Goal: Task Accomplishment & Management: Use online tool/utility

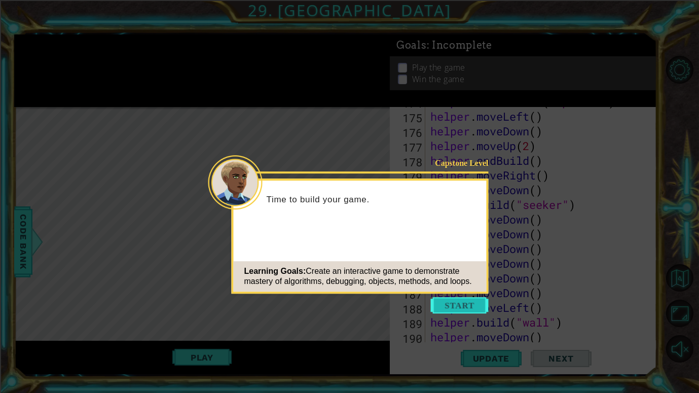
click at [462, 304] on button "Start" at bounding box center [460, 305] width 58 height 16
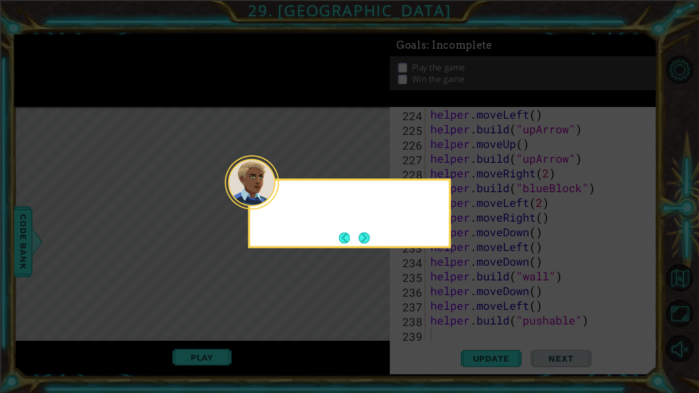
scroll to position [3280, 0]
click at [365, 237] on button "Next" at bounding box center [364, 237] width 11 height 11
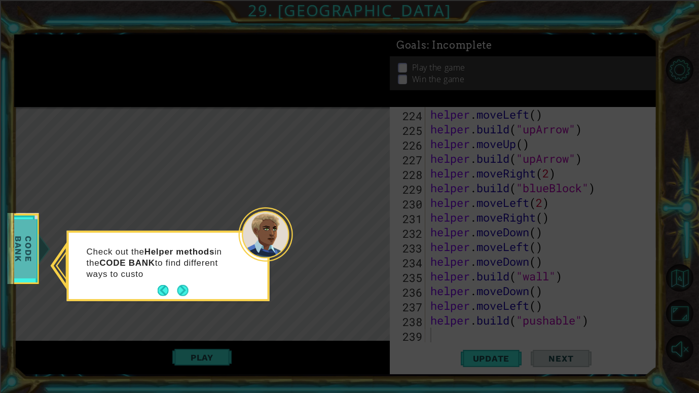
click at [29, 244] on span "Code Bank" at bounding box center [23, 249] width 26 height 58
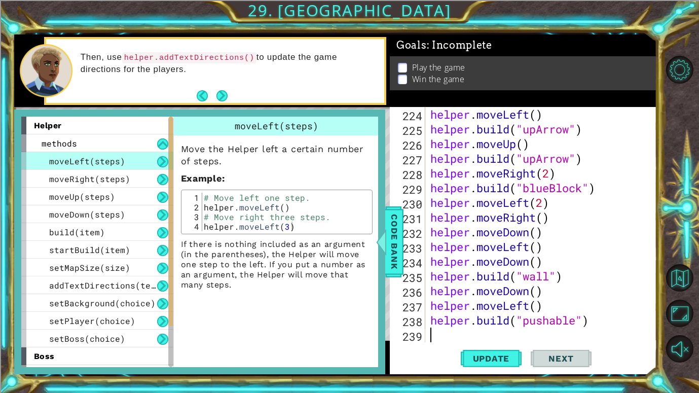
click at [564, 366] on button "Next" at bounding box center [561, 358] width 61 height 27
click at [225, 101] on button "Next" at bounding box center [222, 95] width 17 height 17
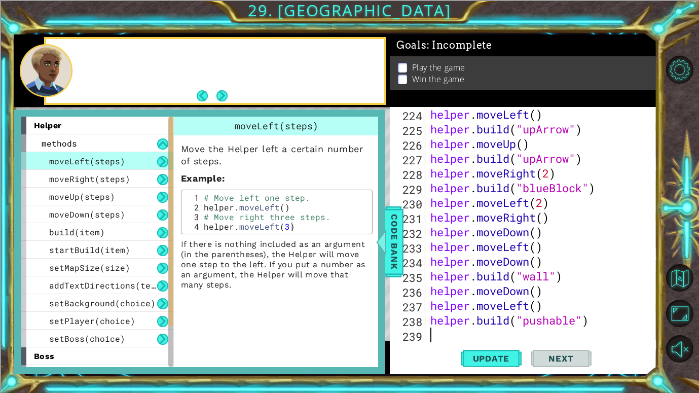
click at [225, 101] on button "Next" at bounding box center [222, 95] width 11 height 11
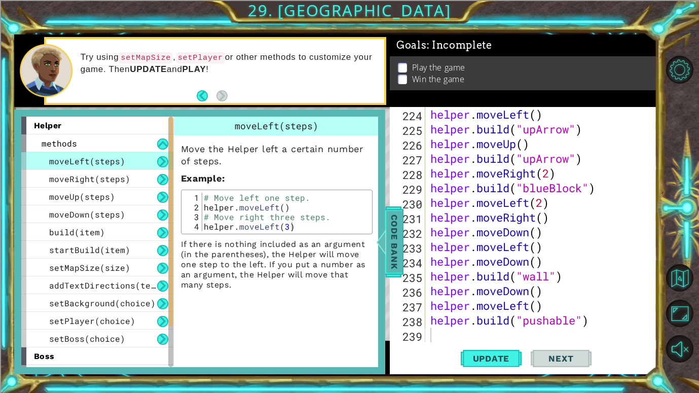
click at [400, 260] on span "Code Bank" at bounding box center [394, 242] width 16 height 62
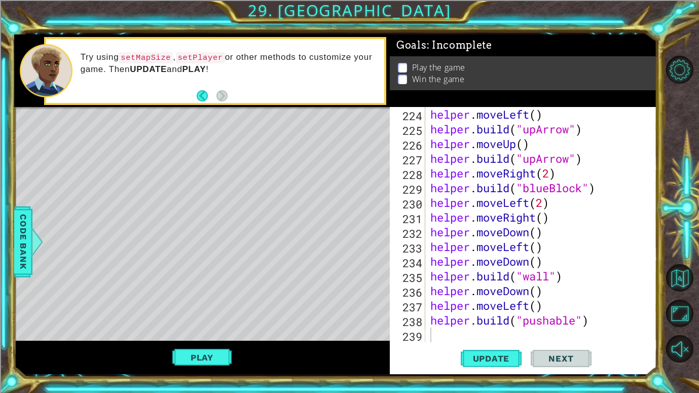
click at [207, 364] on button "Play" at bounding box center [201, 357] width 59 height 19
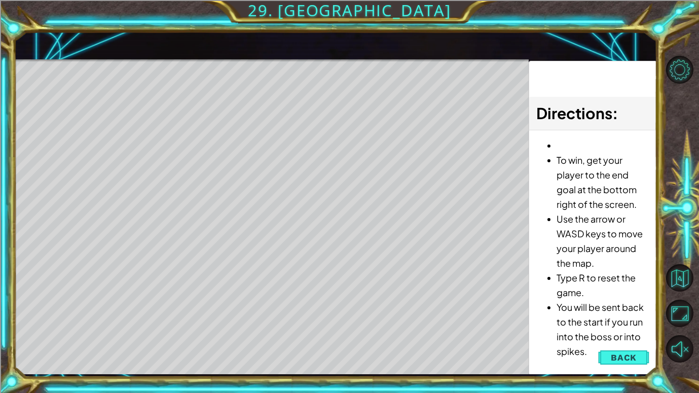
click at [469, 328] on div "Level Map" at bounding box center [248, 208] width 469 height 299
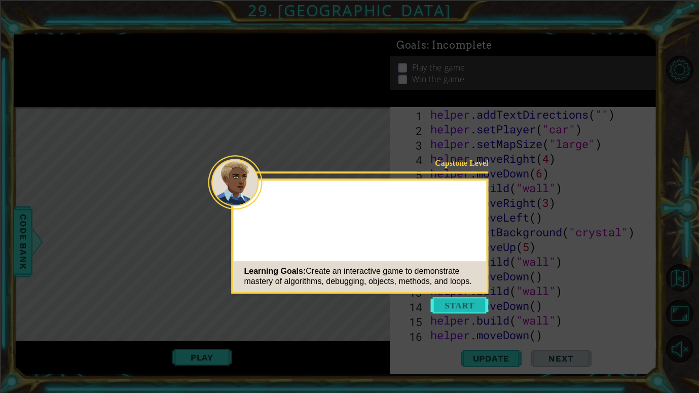
click at [456, 305] on button "Start" at bounding box center [460, 305] width 58 height 16
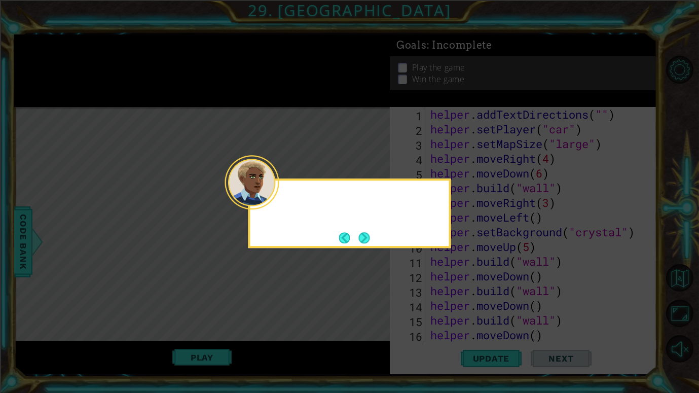
click at [397, 254] on icon at bounding box center [349, 196] width 699 height 393
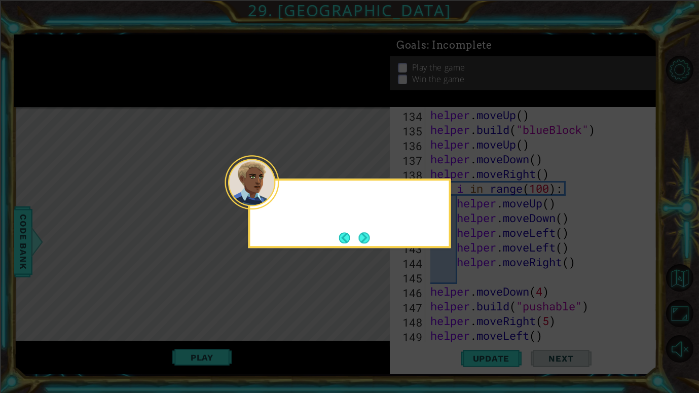
click at [379, 238] on div at bounding box center [350, 213] width 203 height 69
click at [371, 241] on div at bounding box center [350, 213] width 203 height 69
click at [365, 236] on button "Next" at bounding box center [364, 237] width 11 height 11
click at [361, 234] on icon at bounding box center [349, 196] width 699 height 393
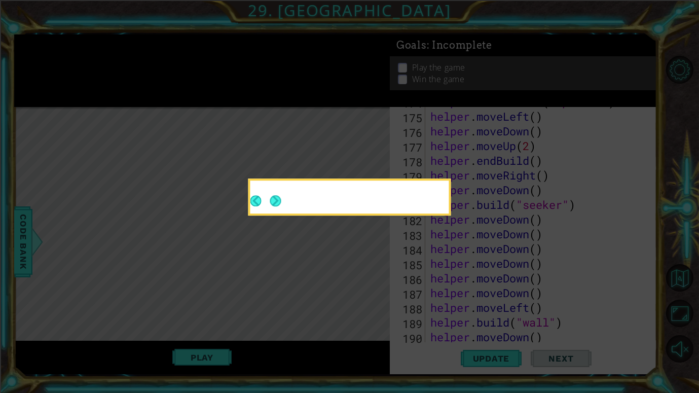
click at [371, 236] on icon at bounding box center [349, 196] width 699 height 393
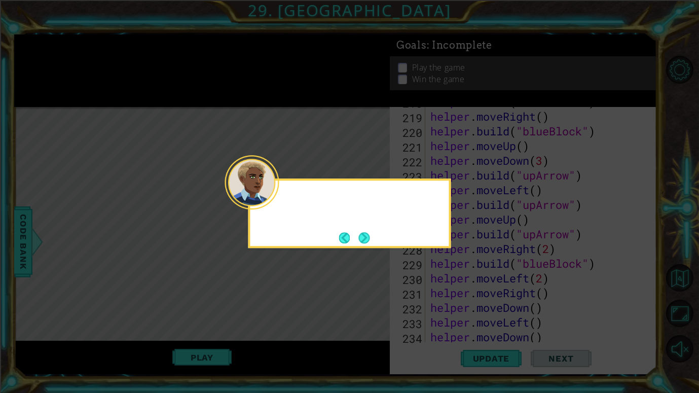
click at [287, 192] on div at bounding box center [350, 199] width 199 height 29
click at [365, 242] on button "Next" at bounding box center [364, 237] width 11 height 11
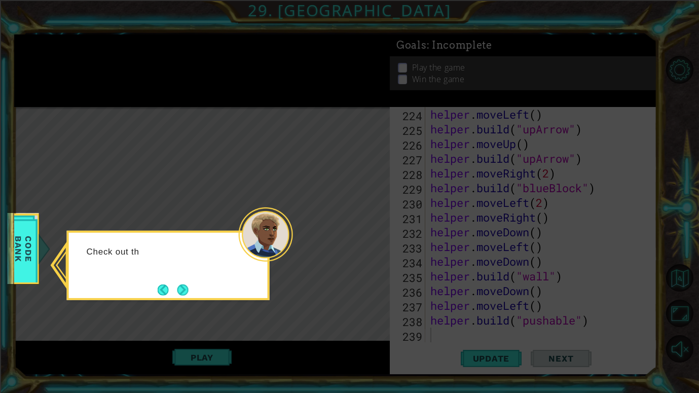
click at [187, 289] on button "Next" at bounding box center [183, 290] width 11 height 11
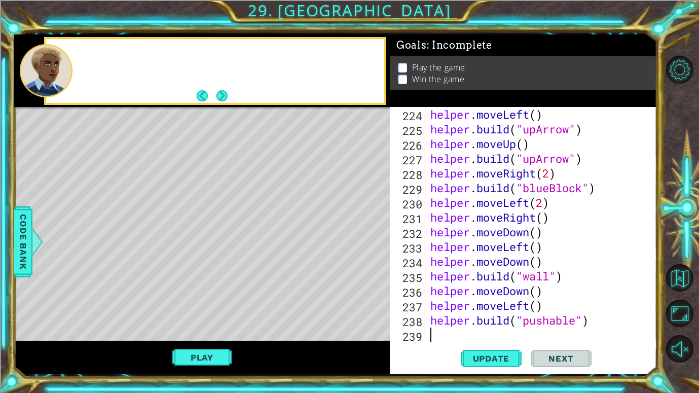
click at [189, 286] on div "Level Map" at bounding box center [248, 256] width 469 height 299
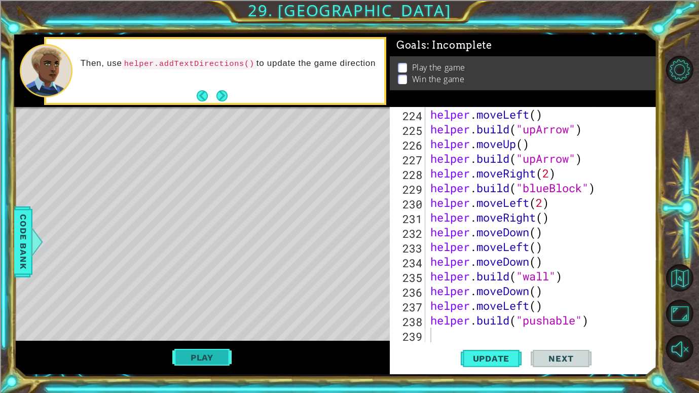
click at [183, 358] on button "Play" at bounding box center [201, 357] width 59 height 19
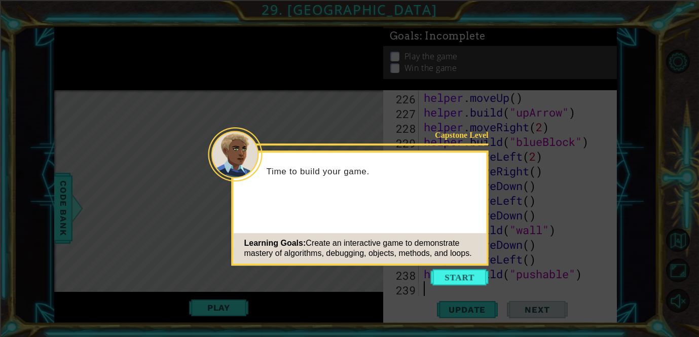
scroll to position [3353, 0]
click at [442, 276] on button "Start" at bounding box center [460, 277] width 58 height 16
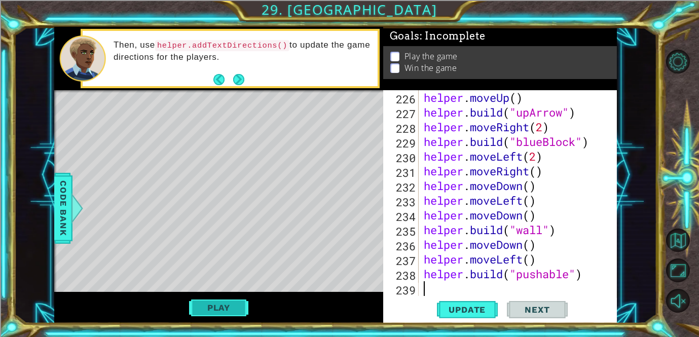
click at [213, 313] on button "Play" at bounding box center [218, 307] width 59 height 19
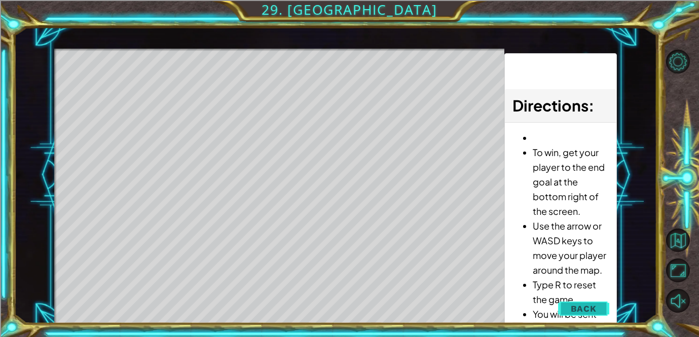
click at [580, 316] on button "Back" at bounding box center [583, 309] width 51 height 20
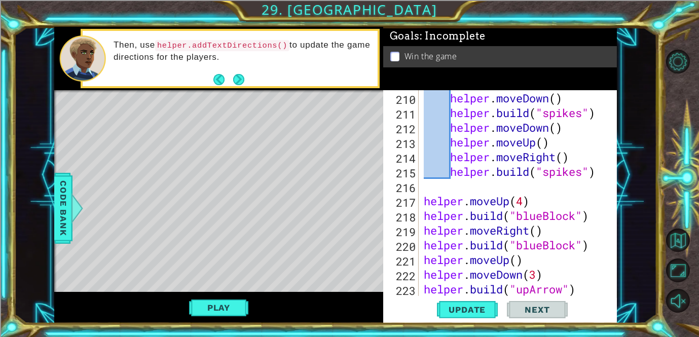
scroll to position [3368, 0]
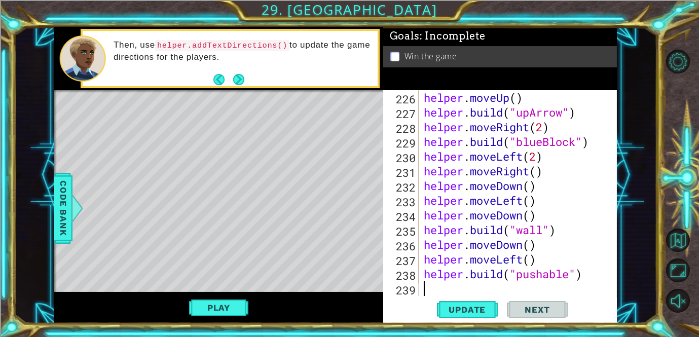
click at [439, 291] on div "helper . moveUp ( ) helper . build ( "upArrow" ) helper . moveRight ( 2 ) helpe…" at bounding box center [521, 207] width 198 height 235
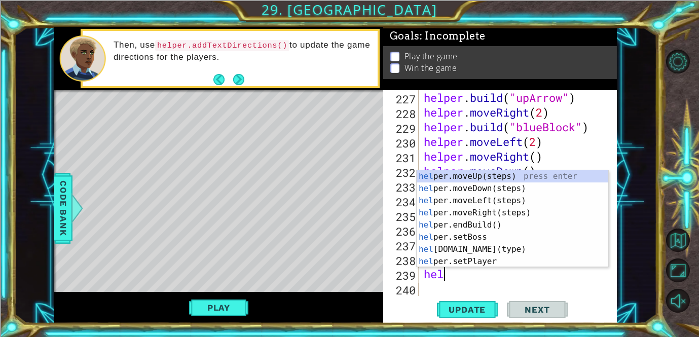
scroll to position [0, 2]
click at [459, 147] on div "helper . build ( "upArrow" ) helper . moveRight ( 2 ) helper . build ( "blueBlo…" at bounding box center [521, 207] width 198 height 235
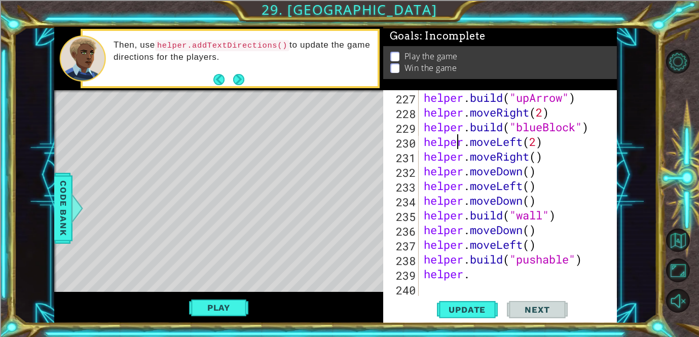
click at [476, 276] on div "helper . build ( "upArrow" ) helper . moveRight ( 2 ) helper . build ( "blueBlo…" at bounding box center [521, 207] width 198 height 235
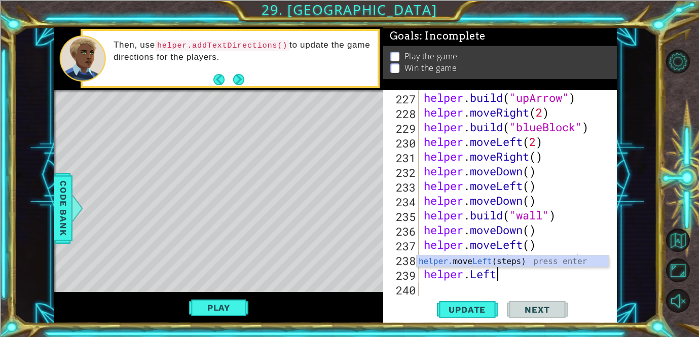
type textarea "helper.Left()"
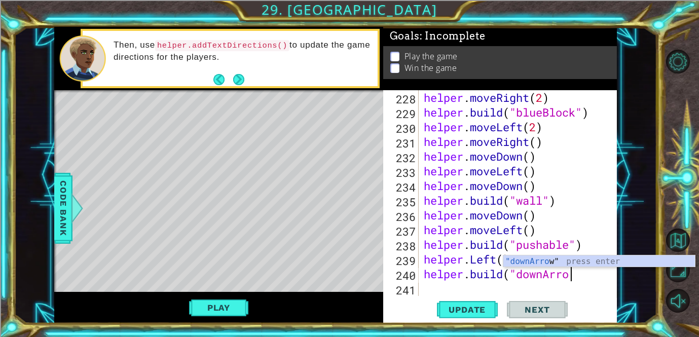
scroll to position [0, 7]
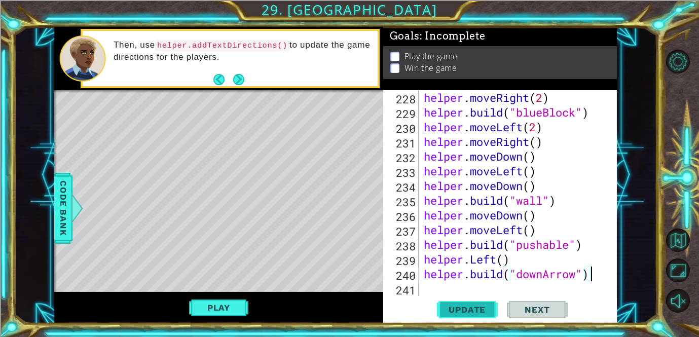
click at [488, 308] on span "Update" at bounding box center [467, 310] width 57 height 10
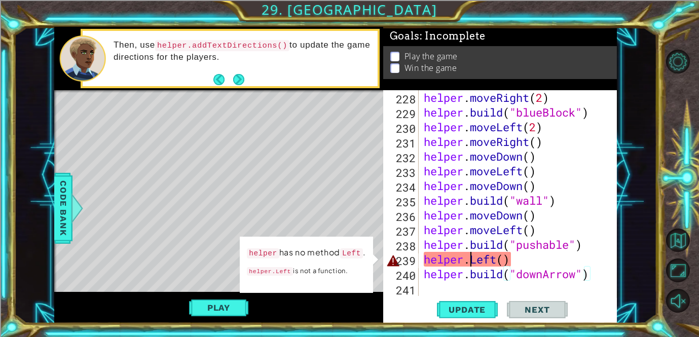
click at [472, 261] on div "helper . moveRight ( 2 ) helper . build ( "blueBlock" ) helper . moveLeft ( 2 )…" at bounding box center [521, 207] width 198 height 235
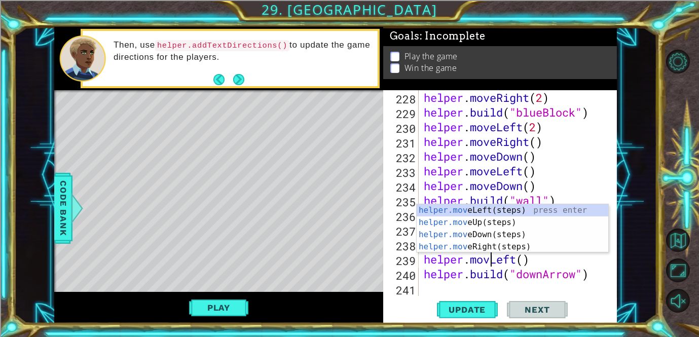
scroll to position [0, 3]
click at [488, 301] on button "Update" at bounding box center [467, 309] width 61 height 23
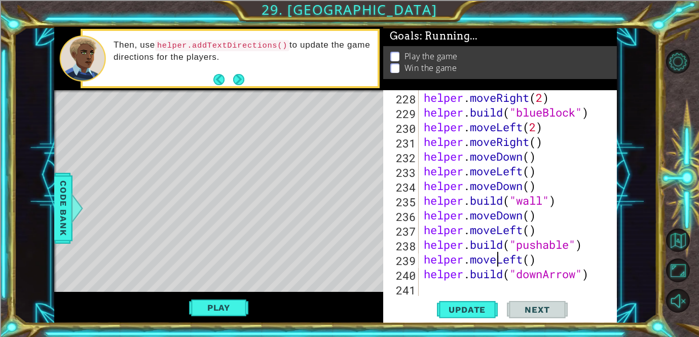
click at [589, 277] on div "helper . moveRight ( 2 ) helper . build ( "blueBlock" ) helper . moveLeft ( 2 )…" at bounding box center [521, 207] width 198 height 235
type textarea "helper.build("downArrow")"
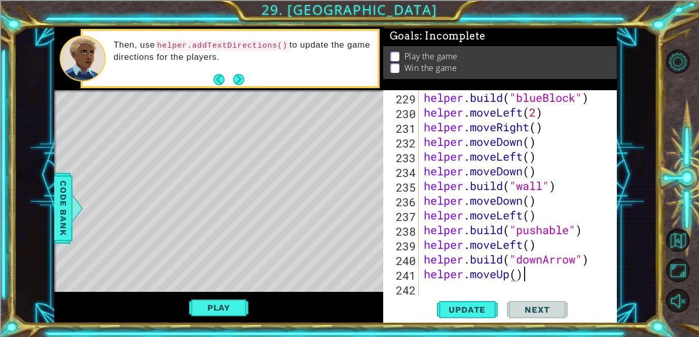
scroll to position [0, 4]
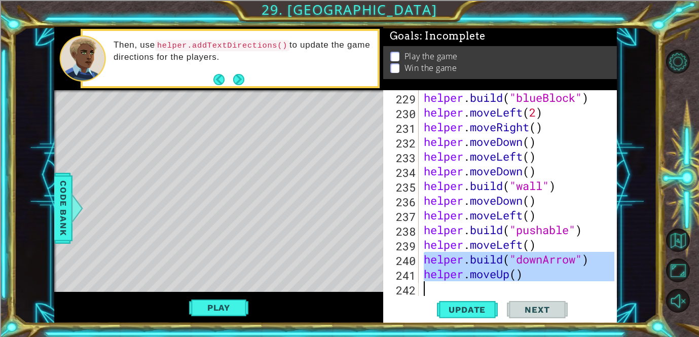
drag, startPoint x: 424, startPoint y: 258, endPoint x: 531, endPoint y: 283, distance: 110.5
click at [531, 283] on div "helper . build ( "blueBlock" ) helper . moveLeft ( 2 ) helper . moveRight ( ) h…" at bounding box center [521, 207] width 198 height 235
type textarea "helper.moveUp()"
click at [438, 288] on div "helper . build ( "blueBlock" ) helper . moveLeft ( 2 ) helper . moveRight ( ) h…" at bounding box center [518, 193] width 193 height 206
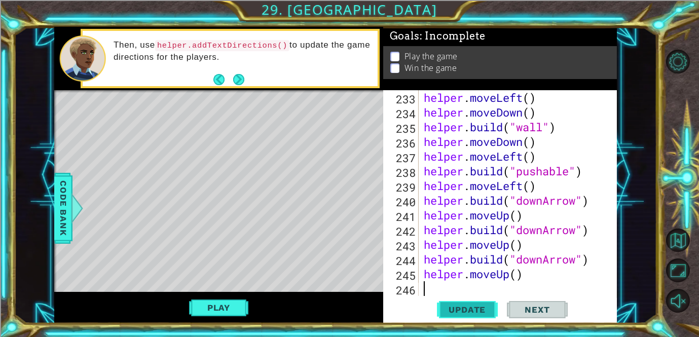
scroll to position [3471, 0]
click at [462, 305] on span "Update" at bounding box center [467, 310] width 57 height 10
click at [447, 289] on div "helper . moveLeft ( ) helper . moveDown ( ) helper . build ( "wall" ) helper . …" at bounding box center [521, 207] width 198 height 235
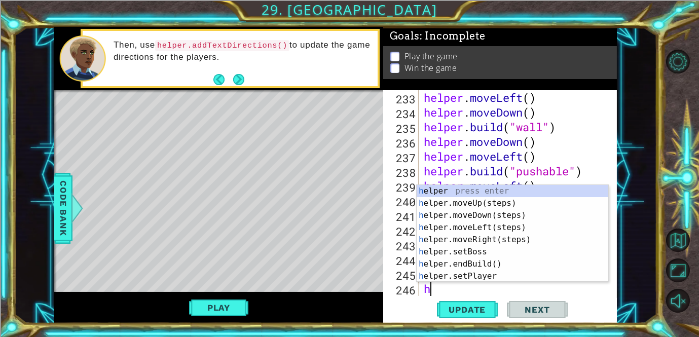
scroll to position [3486, 0]
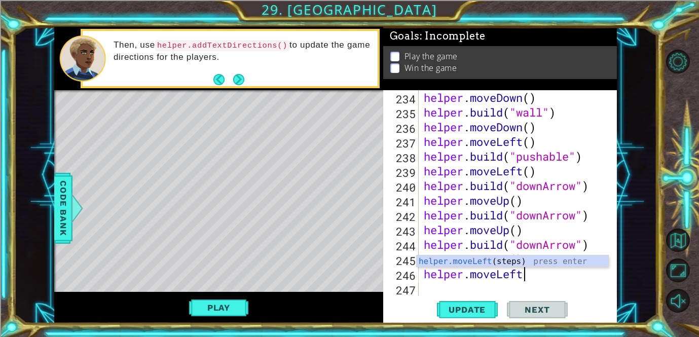
type textarea "helper.moveLeft()"
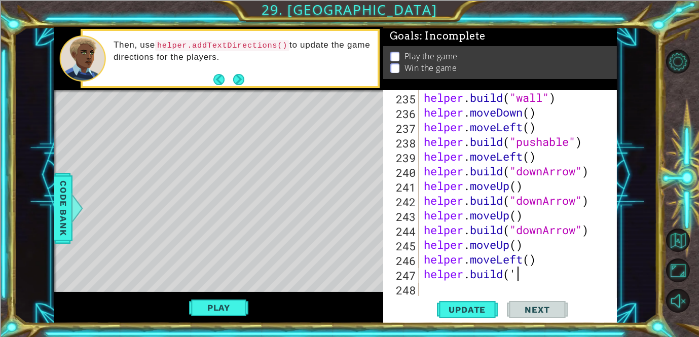
scroll to position [0, 4]
click at [441, 178] on div "helper . build ( "wall" ) helper . moveDown ( ) helper . moveLeft ( ) helper . …" at bounding box center [521, 207] width 198 height 235
click at [541, 278] on div "helper . build ( "wall" ) helper . moveDown ( ) helper . moveLeft ( ) helper . …" at bounding box center [521, 207] width 198 height 235
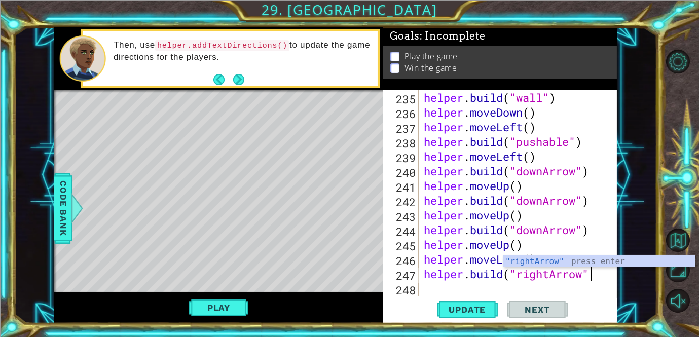
scroll to position [0, 7]
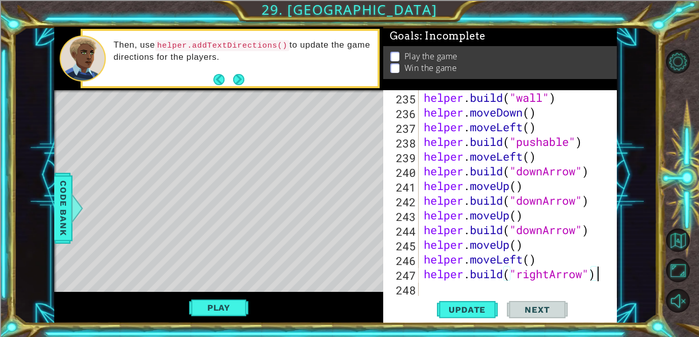
click at [482, 324] on div "1 ההההההההההההההההההההההההההההההההההההההההההההההההההההההההההההההההההההההההההההה…" at bounding box center [349, 168] width 699 height 337
click at [482, 318] on button "Update" at bounding box center [467, 309] width 61 height 23
click at [486, 275] on div "helper . build ( "wall" ) helper . moveDown ( ) helper . moveLeft ( ) helper . …" at bounding box center [521, 207] width 198 height 235
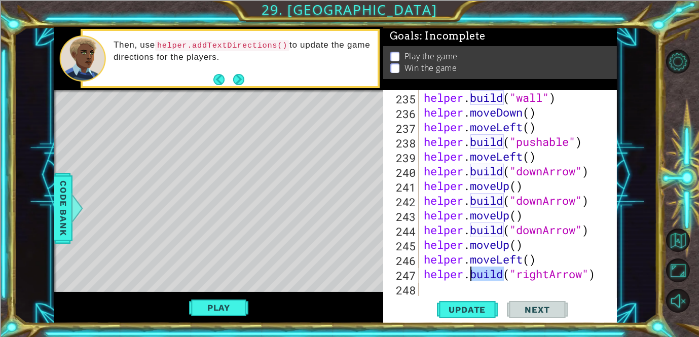
type textarea "helper.build("rightArrow")"
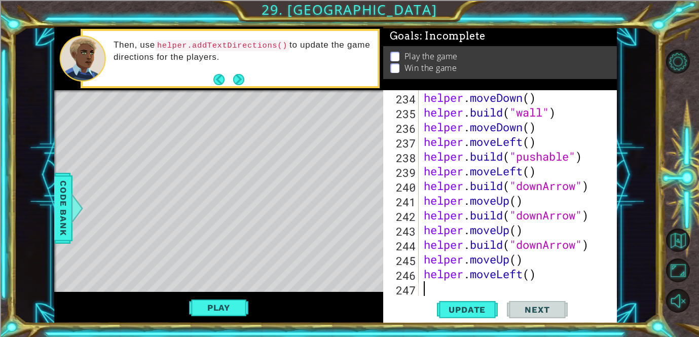
scroll to position [3486, 0]
click at [460, 320] on button "Update" at bounding box center [467, 309] width 61 height 23
click at [238, 311] on button "Play" at bounding box center [218, 307] width 59 height 19
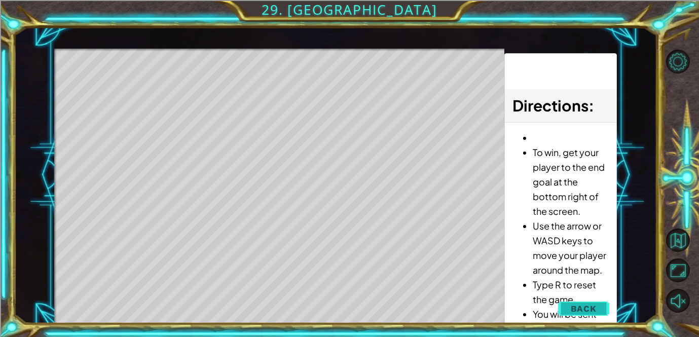
click at [580, 305] on span "Back" at bounding box center [584, 309] width 26 height 10
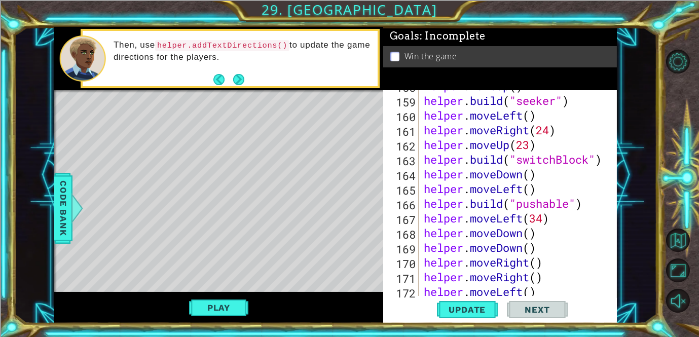
scroll to position [3075, 0]
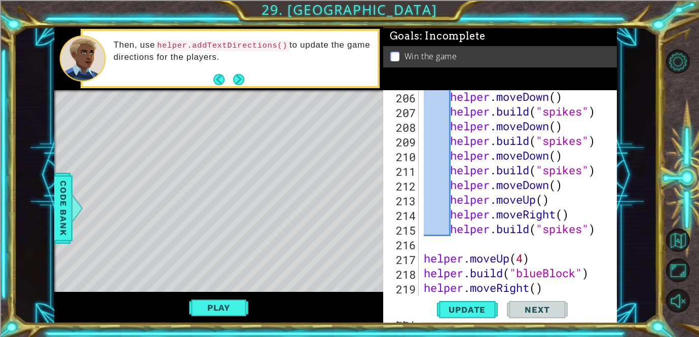
click at [673, 124] on div at bounding box center [683, 182] width 31 height 270
click at [449, 299] on button "Update" at bounding box center [467, 309] width 61 height 23
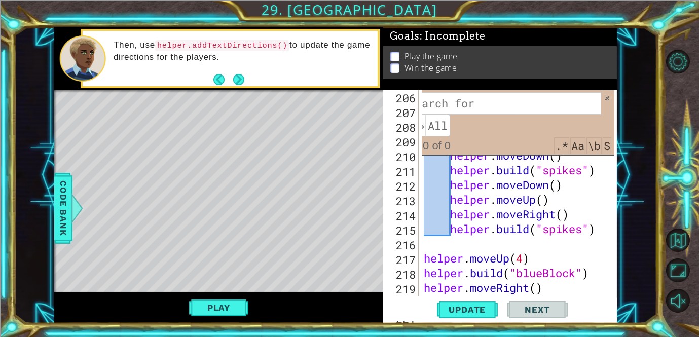
click at [546, 100] on input at bounding box center [503, 103] width 196 height 22
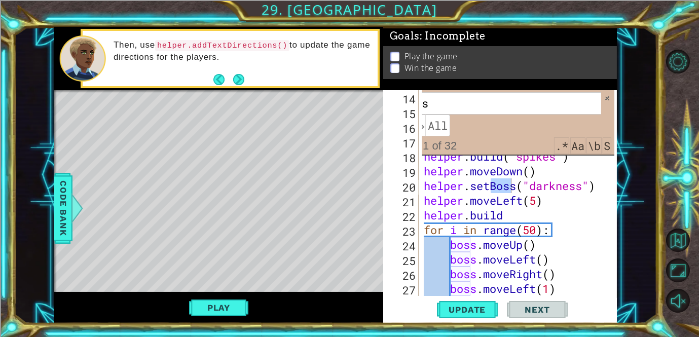
scroll to position [205, 0]
type input "b"
type input "bos"
click at [608, 99] on span at bounding box center [607, 98] width 7 height 7
type textarea "helper.setBoss("darkness")"
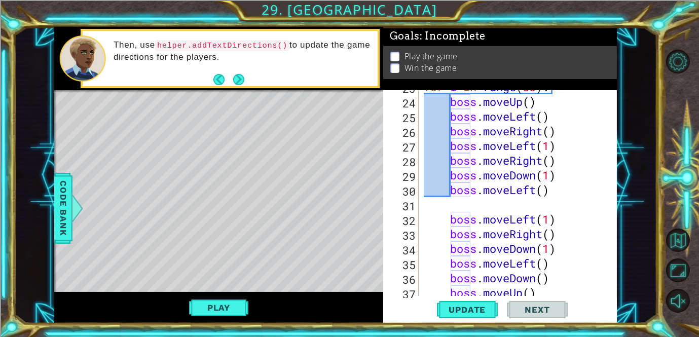
scroll to position [348, 0]
click at [456, 205] on div "for i in range ( 50 ) : boss . moveUp ( ) boss . moveLeft ( ) boss . moveRight …" at bounding box center [521, 197] width 198 height 235
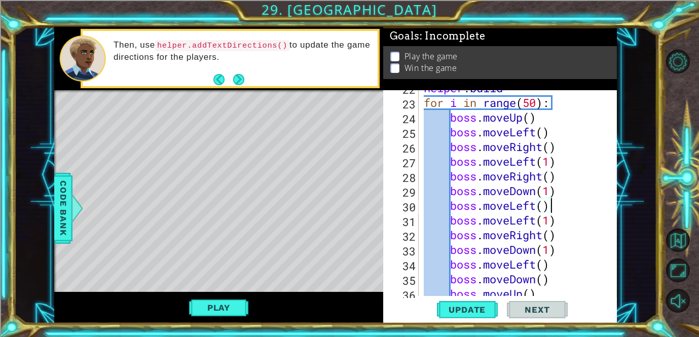
scroll to position [333, 0]
click at [425, 160] on div "helper . build for i in range ( 50 ) : boss . moveUp ( ) boss . moveLeft ( ) bo…" at bounding box center [521, 198] width 198 height 235
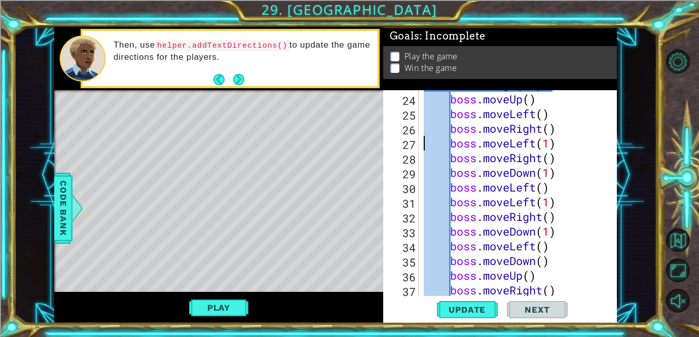
scroll to position [351, 0]
click at [498, 127] on div "for i in range ( 50 ) : boss . moveUp ( ) boss . moveLeft ( ) boss . moveRight …" at bounding box center [521, 194] width 198 height 235
click at [506, 142] on div "for i in range ( 50 ) : boss . moveUp ( ) boss . moveLeft ( ) boss . moveLeft (…" at bounding box center [521, 194] width 198 height 235
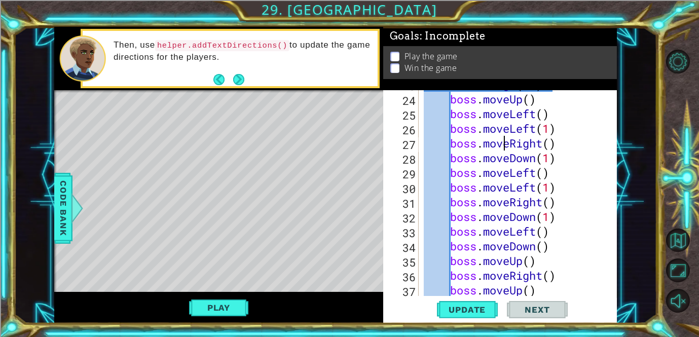
click at [506, 142] on div "for i in range ( 50 ) : boss . moveUp ( ) boss . moveLeft ( ) boss . moveLeft (…" at bounding box center [521, 194] width 198 height 235
click at [505, 146] on div "for i in range ( 50 ) : boss . moveUp ( ) boss . moveLeft ( ) boss . moveLeft (…" at bounding box center [521, 194] width 198 height 235
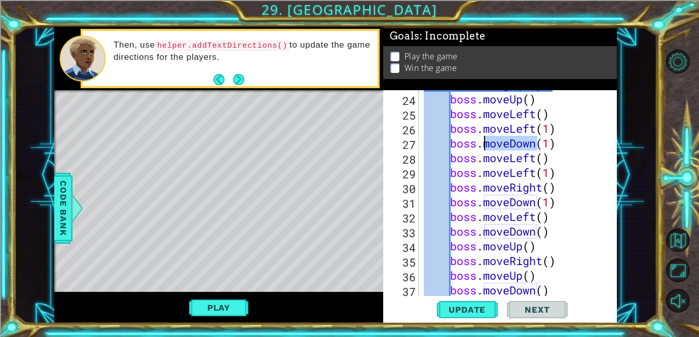
click at [505, 146] on div "for i in range ( 50 ) : boss . moveUp ( ) boss . moveLeft ( ) boss . moveLeft (…" at bounding box center [521, 194] width 198 height 235
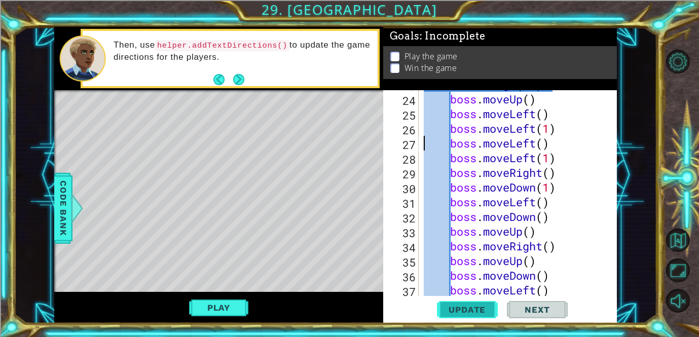
click at [470, 305] on span "Update" at bounding box center [467, 310] width 57 height 10
click at [234, 304] on button "Play" at bounding box center [218, 307] width 59 height 19
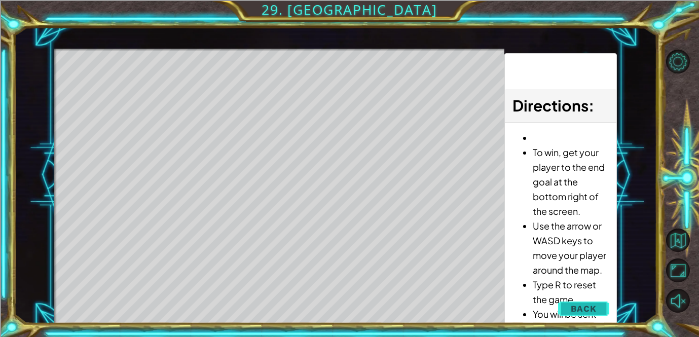
click at [592, 310] on span "Back" at bounding box center [584, 309] width 26 height 10
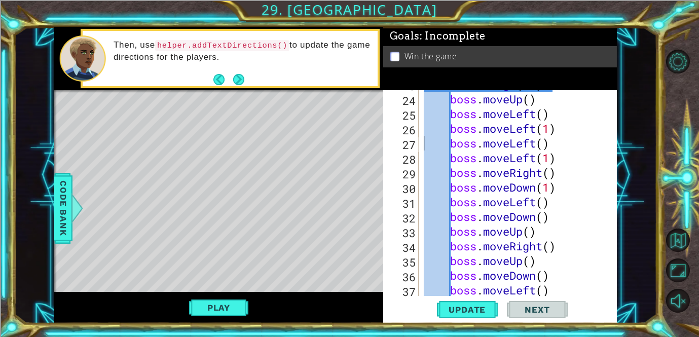
click at [504, 191] on div "for i in range ( 50 ) : boss . moveUp ( ) boss . moveLeft ( ) boss . moveLeft (…" at bounding box center [521, 194] width 198 height 235
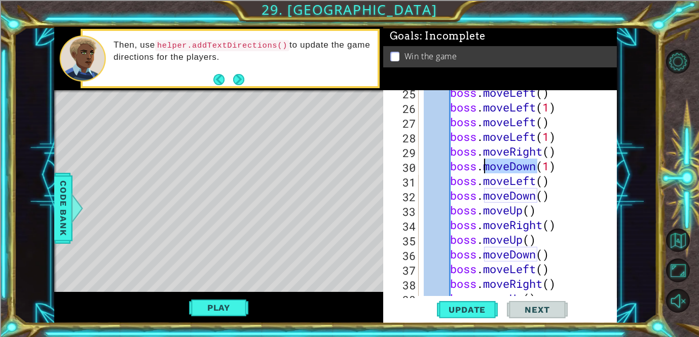
click at [504, 191] on div "boss . moveLeft ( ) boss . moveLeft ( 1 ) boss . moveLeft ( ) boss . moveLeft (…" at bounding box center [521, 202] width 198 height 235
click at [504, 191] on div "boss . moveLeft ( ) boss . moveLeft ( 1 ) boss . moveLeft ( ) boss . moveLeft (…" at bounding box center [518, 193] width 193 height 206
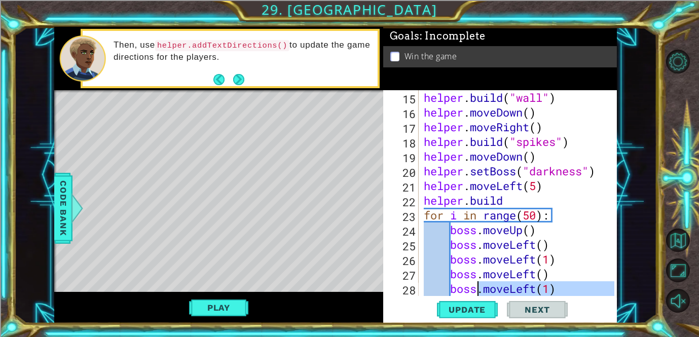
scroll to position [264, 0]
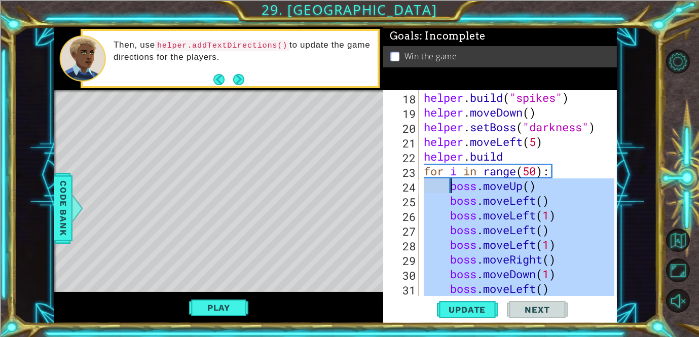
drag, startPoint x: 570, startPoint y: 233, endPoint x: 452, endPoint y: 184, distance: 128.0
click at [452, 184] on div "helper . build ( "spikes" ) helper . moveDown ( ) helper . setBoss ( "darkness"…" at bounding box center [521, 207] width 198 height 235
type textarea "boss.moveUp() boss.moveLeft()"
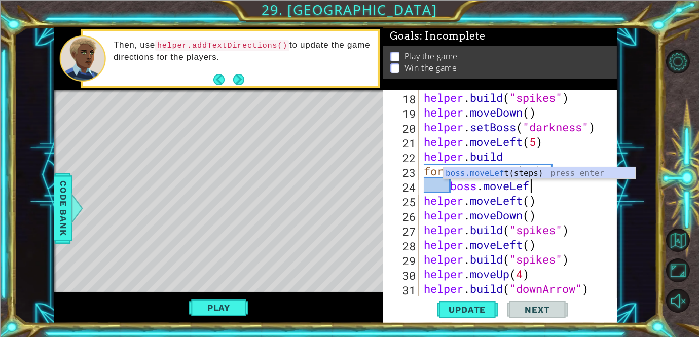
scroll to position [0, 5]
type textarea "boss.moveLeft()"
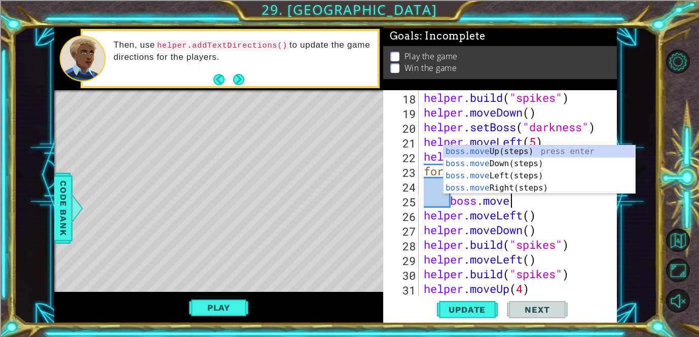
scroll to position [0, 4]
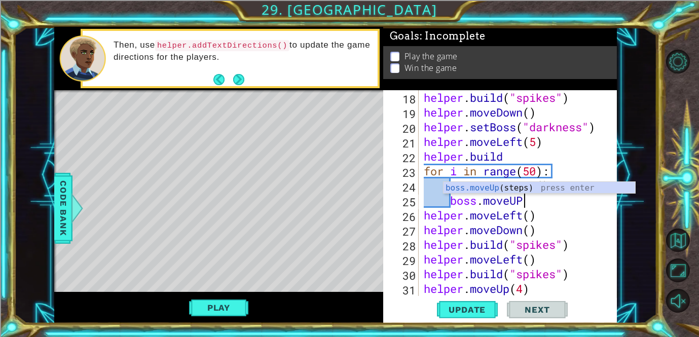
type textarea "boss.moveUP()"
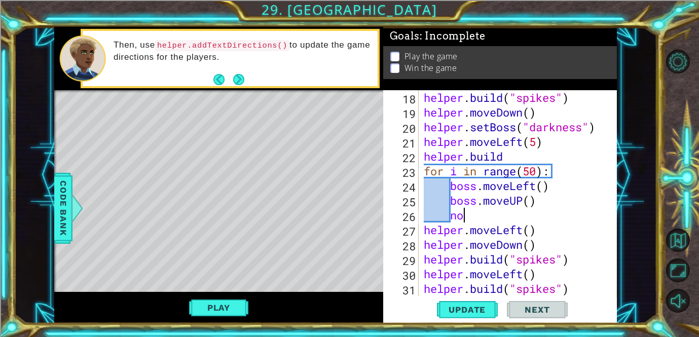
scroll to position [0, 2]
type textarea "n"
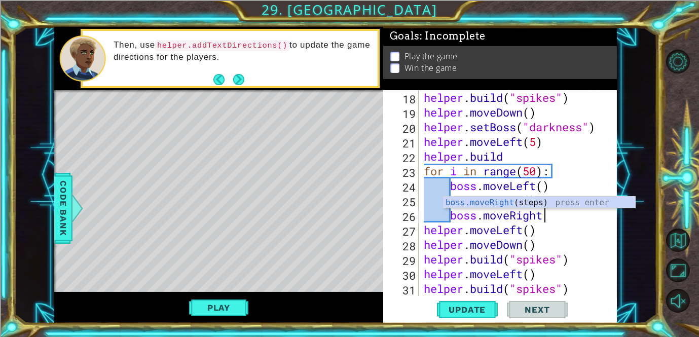
type textarea "boss.moveRight()"
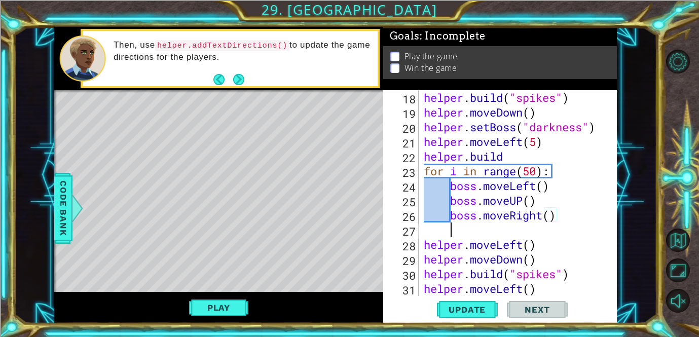
scroll to position [0, 1]
click at [518, 201] on div "helper . build ( "spikes" ) helper . moveDown ( ) helper . setBoss ( "darkness"…" at bounding box center [521, 207] width 198 height 235
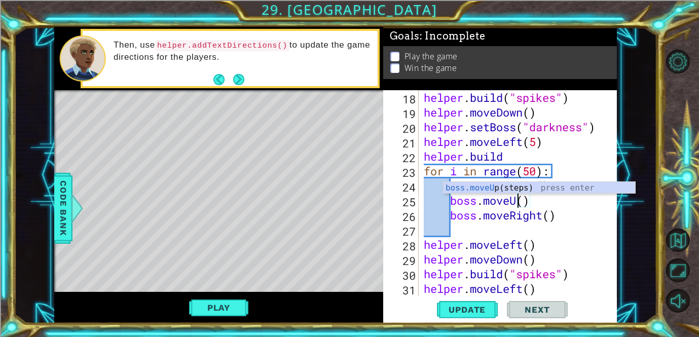
type textarea "boss.moveUp()"
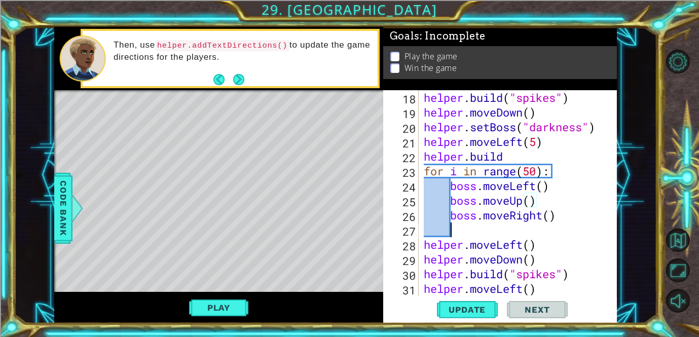
click at [463, 235] on div "helper . build ( "spikes" ) helper . moveDown ( ) helper . setBoss ( "darkness"…" at bounding box center [521, 207] width 198 height 235
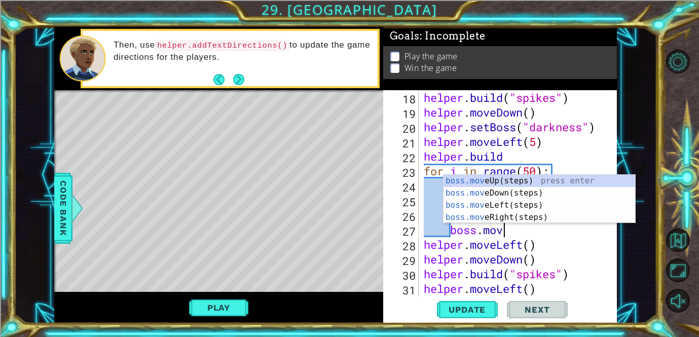
scroll to position [0, 4]
click at [486, 123] on div "helper . build ( "spikes" ) helper . moveDown ( ) helper . setBoss ( "darkness"…" at bounding box center [521, 207] width 198 height 235
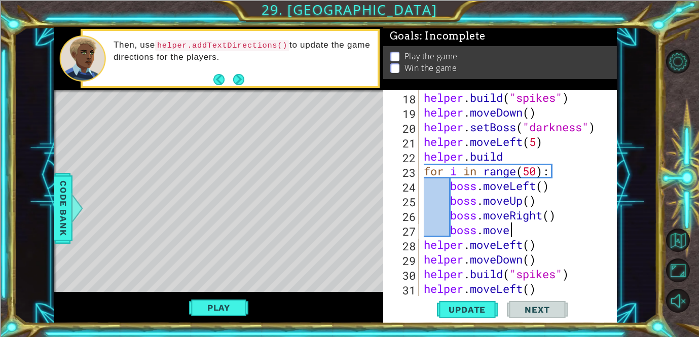
click at [519, 231] on div "helper . build ( "spikes" ) helper . moveDown ( ) helper . setBoss ( "darkness"…" at bounding box center [521, 207] width 198 height 235
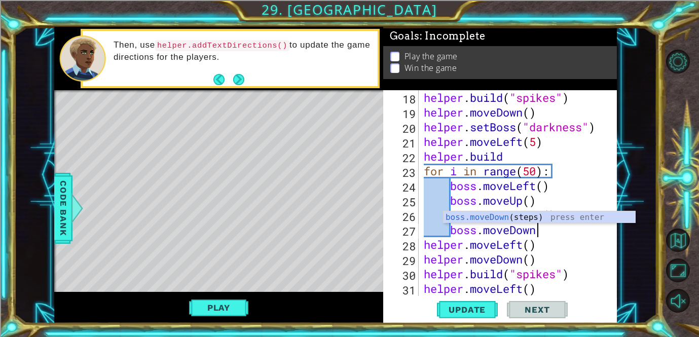
scroll to position [0, 5]
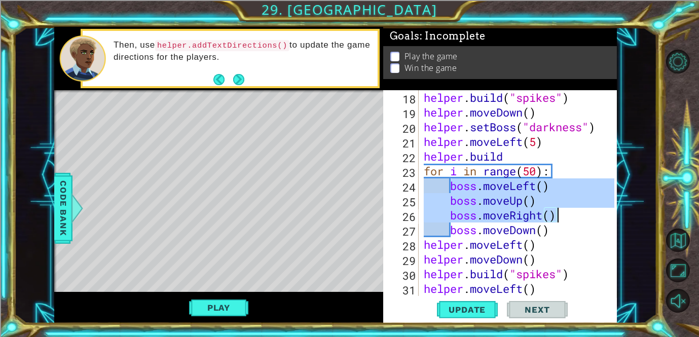
drag, startPoint x: 452, startPoint y: 185, endPoint x: 566, endPoint y: 220, distance: 118.6
click at [566, 220] on div "helper . build ( "spikes" ) helper . moveDown ( ) helper . setBoss ( "darkness"…" at bounding box center [521, 207] width 198 height 235
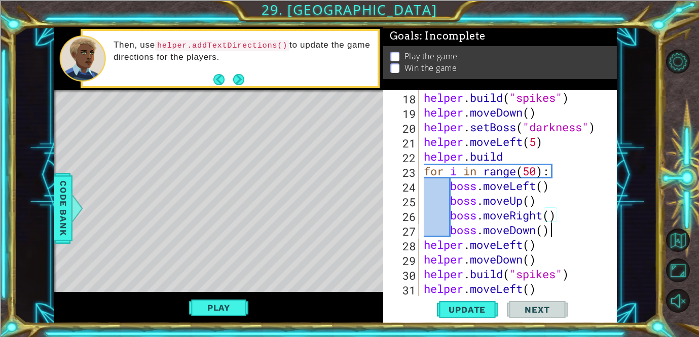
click at [561, 230] on div "helper . build ( "spikes" ) helper . moveDown ( ) helper . setBoss ( "darkness"…" at bounding box center [521, 207] width 198 height 235
paste textarea "Right"
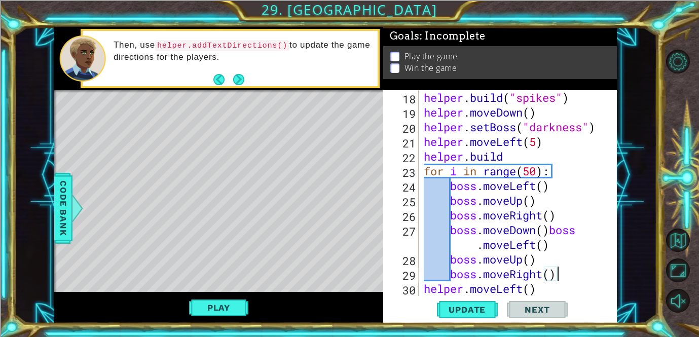
click at [483, 249] on div "helper . build ( "spikes" ) helper . moveDown ( ) helper . setBoss ( "darkness"…" at bounding box center [521, 207] width 198 height 235
click at [552, 237] on div "helper . build ( "spikes" ) helper . moveDown ( ) helper . setBoss ( "darkness"…" at bounding box center [521, 207] width 198 height 235
click at [551, 230] on div "helper . build ( "spikes" ) helper . moveDown ( ) helper . setBoss ( "darkness"…" at bounding box center [521, 207] width 198 height 235
click at [441, 315] on span "Update" at bounding box center [467, 310] width 57 height 10
click at [211, 312] on button "Play" at bounding box center [218, 307] width 59 height 19
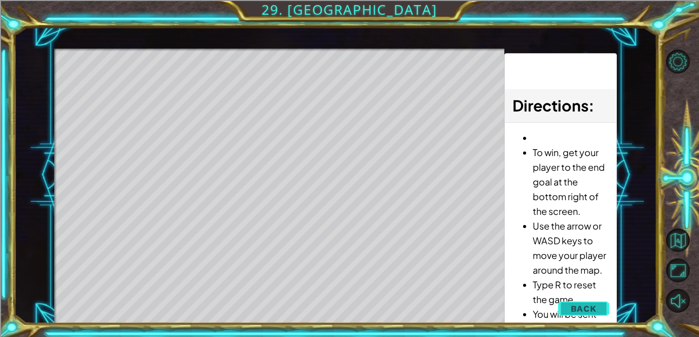
click at [595, 307] on span "Back" at bounding box center [584, 309] width 26 height 10
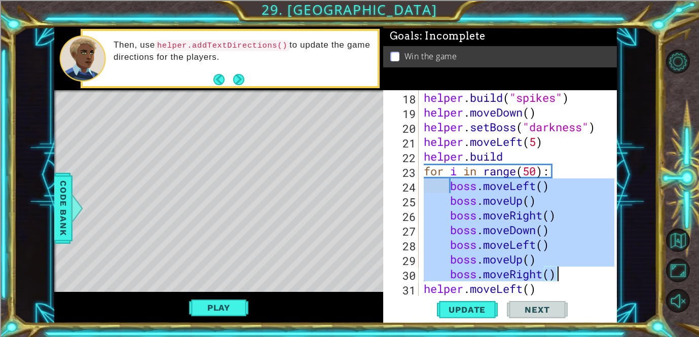
drag, startPoint x: 452, startPoint y: 186, endPoint x: 591, endPoint y: 271, distance: 162.6
click at [591, 271] on div "helper . build ( "spikes" ) helper . moveDown ( ) helper . setBoss ( "darkness"…" at bounding box center [521, 207] width 198 height 235
type textarea "boss.moveUp() boss.moveRight()"
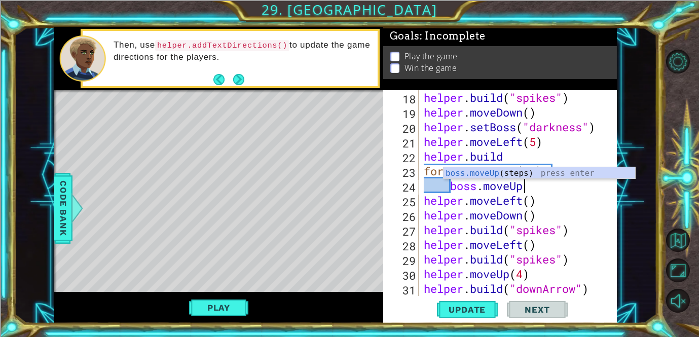
scroll to position [0, 4]
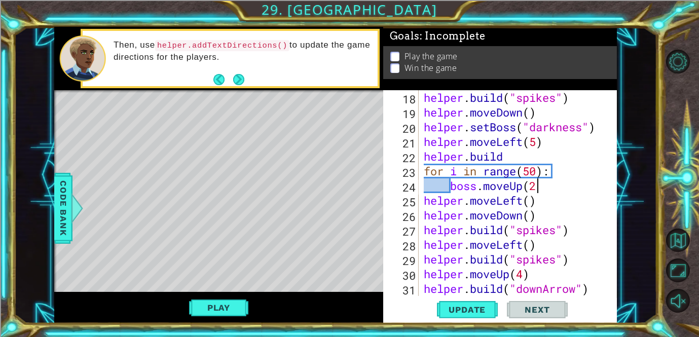
type textarea "boss.moveUp(2)"
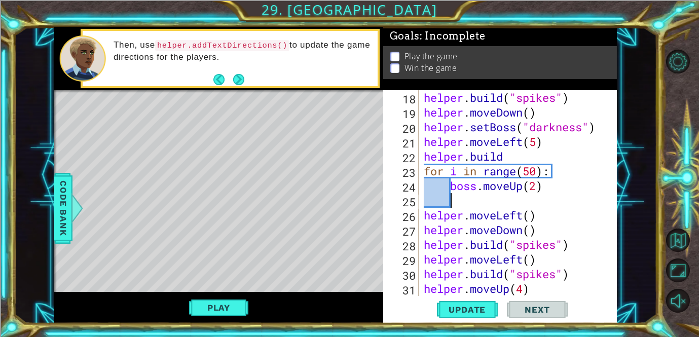
type textarea "n"
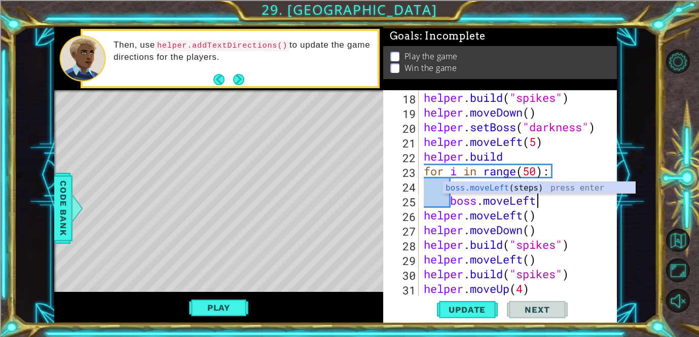
scroll to position [0, 5]
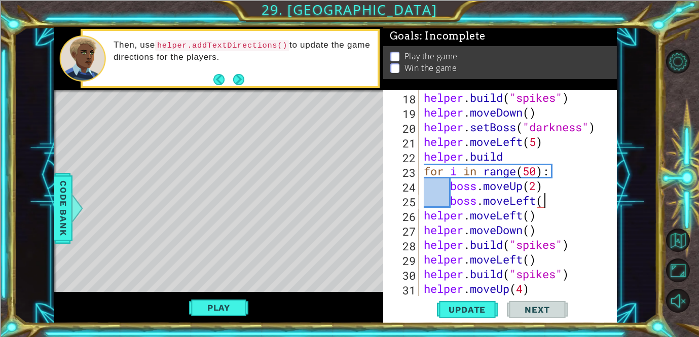
type textarea "boss.moveLeft(2)"
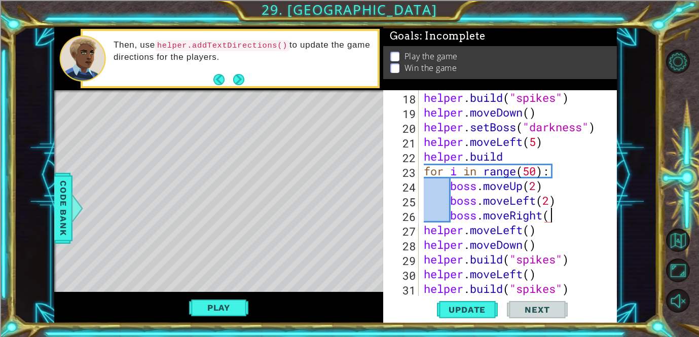
scroll to position [0, 6]
type textarea "boss.moveRight(2)"
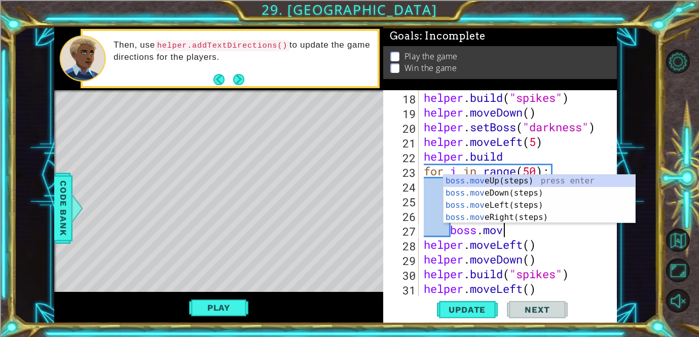
scroll to position [0, 4]
click at [489, 117] on div "helper . build ( "spikes" ) helper . moveDown ( ) helper . setBoss ( "darkness"…" at bounding box center [521, 207] width 198 height 235
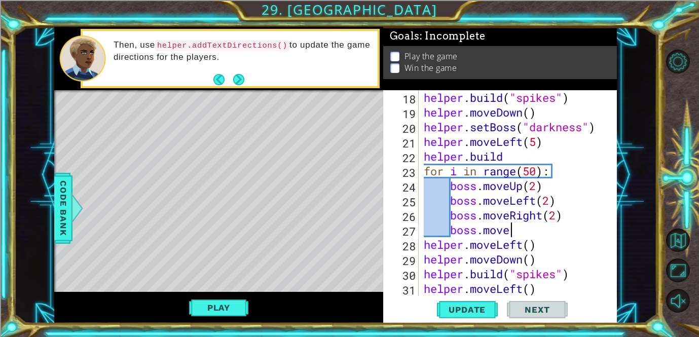
click at [510, 226] on div "helper . build ( "spikes" ) helper . moveDown ( ) helper . setBoss ( "darkness"…" at bounding box center [521, 207] width 198 height 235
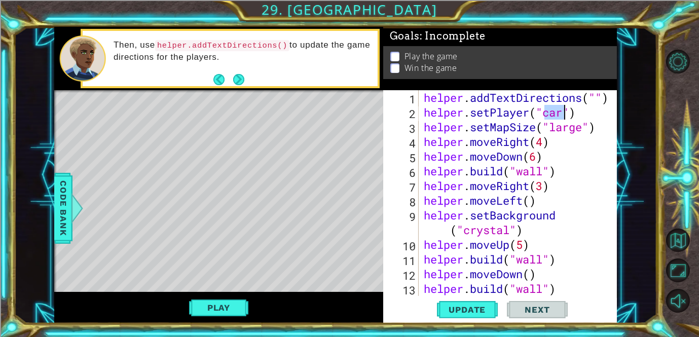
drag, startPoint x: 544, startPoint y: 114, endPoint x: 564, endPoint y: 117, distance: 20.4
click at [564, 117] on div "helper . addTextDirections ( "" ) helper . setPlayer ( "car" ) helper . setMapS…" at bounding box center [521, 207] width 198 height 235
click at [252, 310] on div "Play" at bounding box center [218, 307] width 329 height 31
click at [238, 309] on button "Play" at bounding box center [218, 307] width 59 height 19
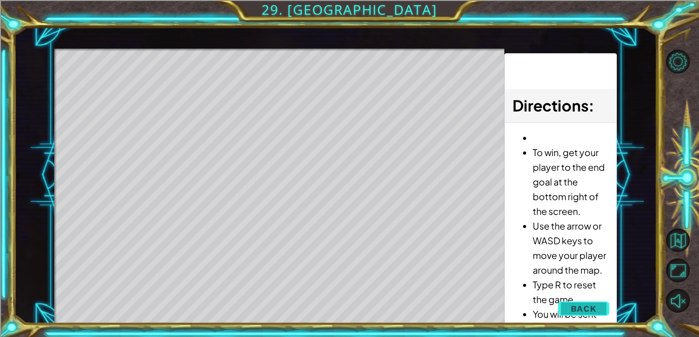
click at [587, 304] on span "Back" at bounding box center [584, 309] width 26 height 10
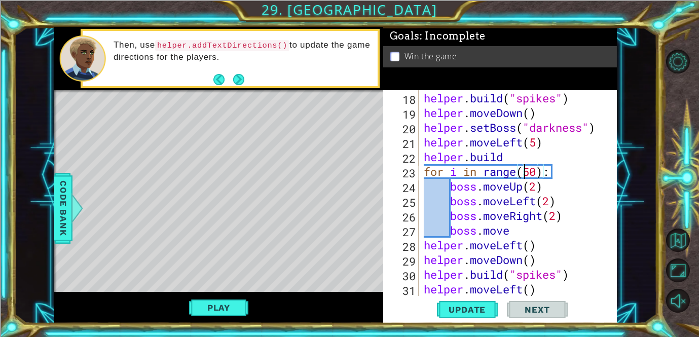
scroll to position [0, 5]
drag, startPoint x: 528, startPoint y: 173, endPoint x: 539, endPoint y: 177, distance: 11.6
click at [539, 177] on div "helper . moveRight ( ) helper . build ( "spikes" ) helper . moveDown ( ) helper…" at bounding box center [521, 193] width 198 height 235
click at [538, 174] on div "helper . moveRight ( ) helper . build ( "spikes" ) helper . moveDown ( ) helper…" at bounding box center [518, 193] width 193 height 206
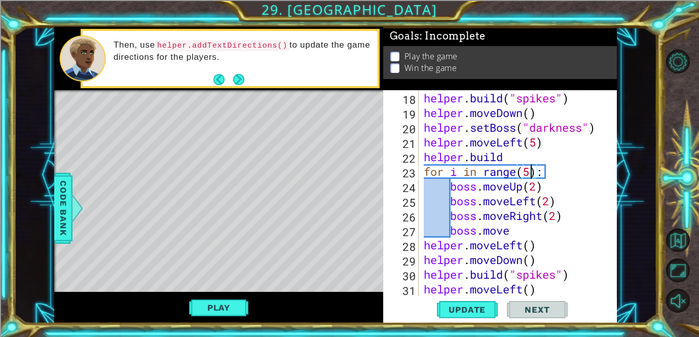
scroll to position [0, 5]
click at [548, 212] on div "helper . moveRight ( ) helper . build ( "spikes" ) helper . moveDown ( ) helper…" at bounding box center [521, 193] width 198 height 235
drag, startPoint x: 531, startPoint y: 184, endPoint x: 536, endPoint y: 186, distance: 5.5
click at [536, 186] on div "helper . moveRight ( ) helper . build ( "spikes" ) helper . moveDown ( ) helper…" at bounding box center [521, 193] width 198 height 235
drag, startPoint x: 552, startPoint y: 206, endPoint x: 547, endPoint y: 204, distance: 5.5
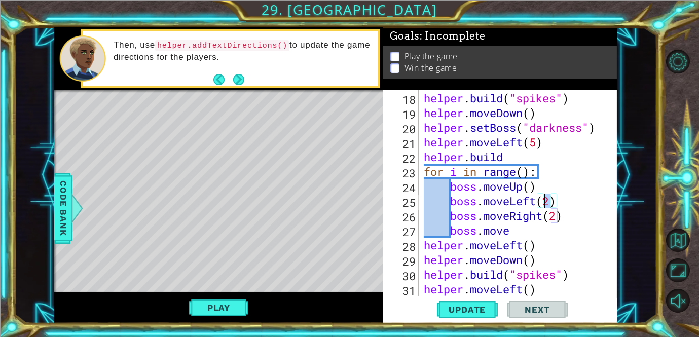
click at [547, 204] on div "helper . moveRight ( ) helper . build ( "spikes" ) helper . moveDown ( ) helper…" at bounding box center [521, 193] width 198 height 235
drag, startPoint x: 557, startPoint y: 215, endPoint x: 549, endPoint y: 217, distance: 8.0
click at [549, 217] on div "helper . moveRight ( ) helper . build ( "spikes" ) helper . moveDown ( ) helper…" at bounding box center [521, 193] width 198 height 235
click at [506, 231] on div "helper . moveRight ( ) helper . build ( "spikes" ) helper . moveDown ( ) helper…" at bounding box center [521, 193] width 198 height 235
type textarea "boss.move"
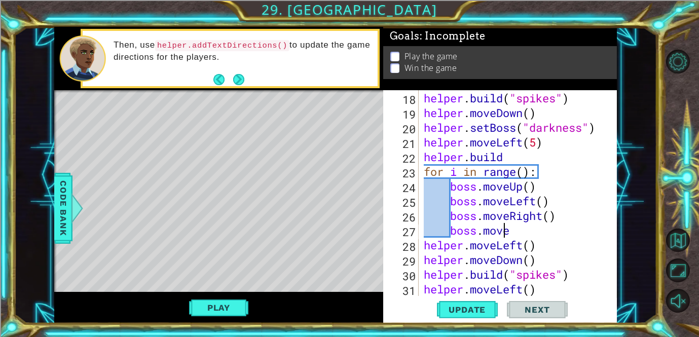
scroll to position [0, 4]
click at [520, 231] on div "helper . moveRight ( ) helper . build ( "spikes" ) helper . moveDown ( ) helper…" at bounding box center [521, 193] width 198 height 235
click at [475, 306] on span "Update" at bounding box center [467, 310] width 57 height 10
click at [217, 303] on button "Play" at bounding box center [218, 307] width 59 height 19
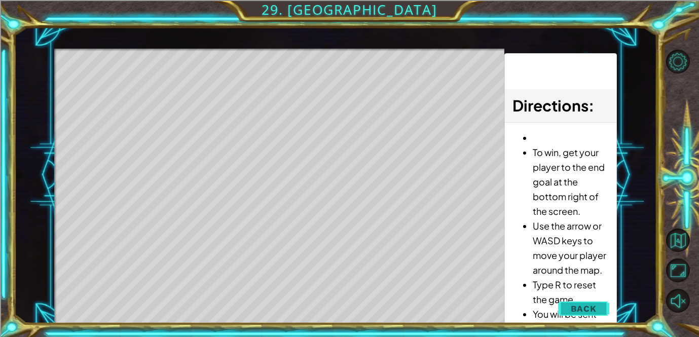
click at [591, 306] on span "Back" at bounding box center [584, 309] width 26 height 10
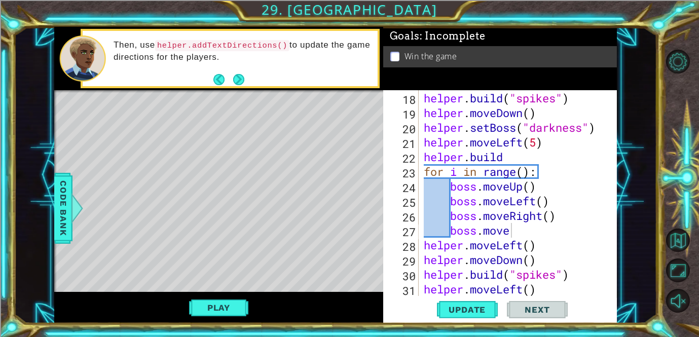
click at [471, 226] on div "helper . moveRight ( ) helper . build ( "spikes" ) helper . moveDown ( ) helper…" at bounding box center [521, 193] width 198 height 235
click at [505, 232] on div "helper . moveRight ( ) helper . build ( "spikes" ) helper . moveDown ( ) helper…" at bounding box center [521, 193] width 198 height 235
drag, startPoint x: 521, startPoint y: 235, endPoint x: 450, endPoint y: 232, distance: 71.6
click at [450, 232] on div "helper . moveRight ( ) helper . build ( "spikes" ) helper . moveDown ( ) helper…" at bounding box center [521, 193] width 198 height 235
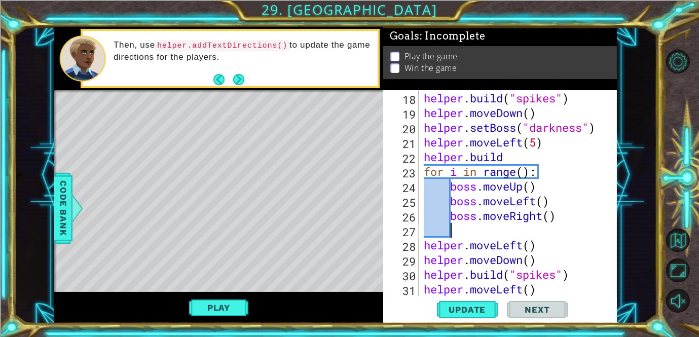
scroll to position [0, 1]
click at [523, 180] on div "helper . moveRight ( ) helper . build ( "spikes" ) helper . moveDown ( ) helper…" at bounding box center [521, 193] width 198 height 235
click at [525, 175] on div "helper . moveRight ( ) helper . build ( "spikes" ) helper . moveDown ( ) helper…" at bounding box center [521, 193] width 198 height 235
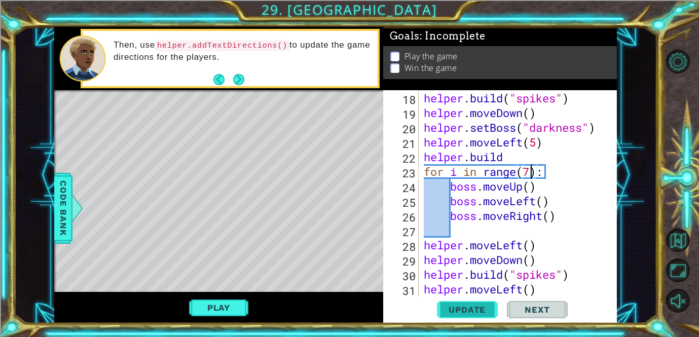
type textarea "for i in range(7):"
click at [465, 305] on span "Update" at bounding box center [467, 310] width 57 height 10
click at [461, 307] on span "Update" at bounding box center [467, 310] width 57 height 10
click at [215, 304] on button "Play" at bounding box center [218, 307] width 59 height 19
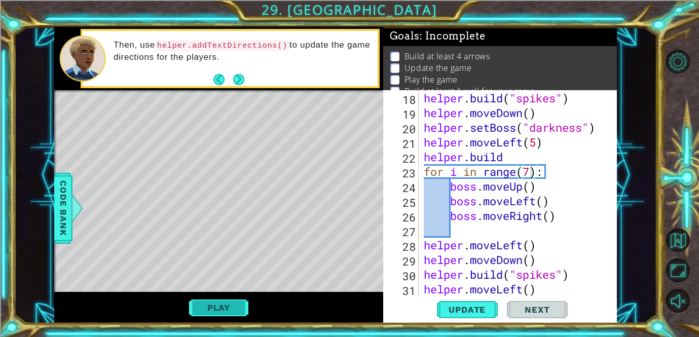
click at [219, 307] on button "Play" at bounding box center [218, 307] width 59 height 19
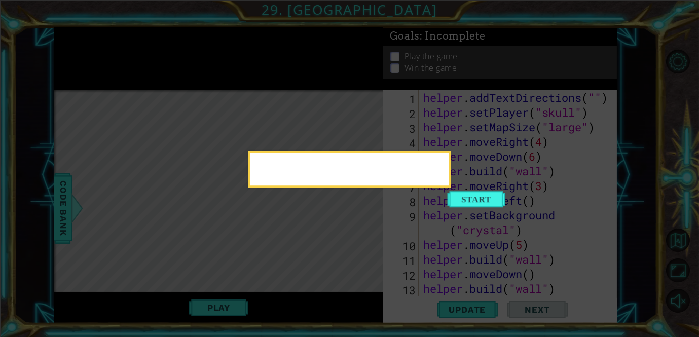
click at [499, 202] on icon at bounding box center [349, 168] width 699 height 337
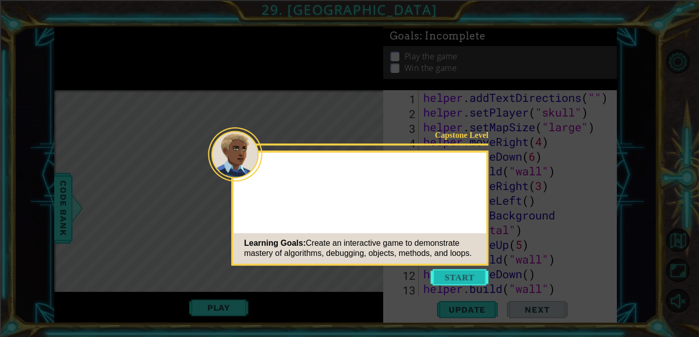
click at [451, 285] on button "Start" at bounding box center [460, 277] width 58 height 16
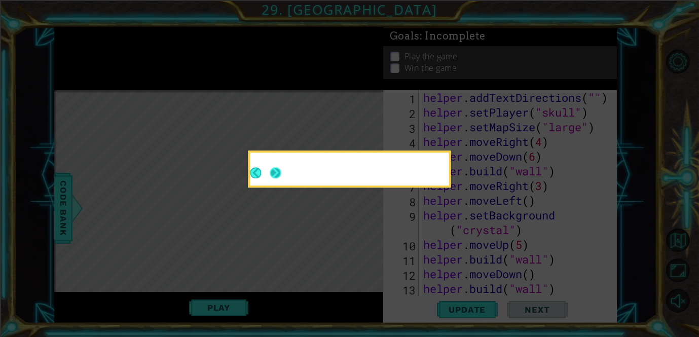
click at [279, 173] on button "Next" at bounding box center [276, 173] width 12 height 12
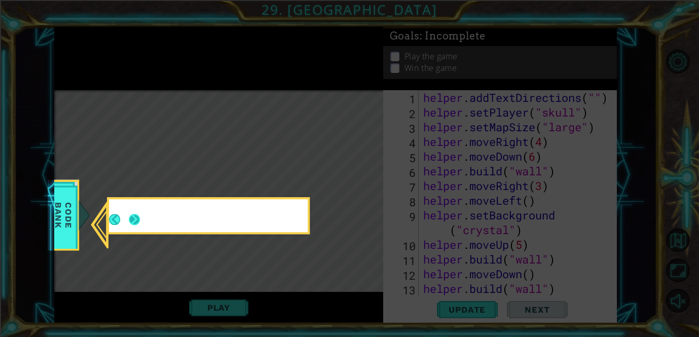
click at [140, 226] on button "Next" at bounding box center [135, 220] width 12 height 12
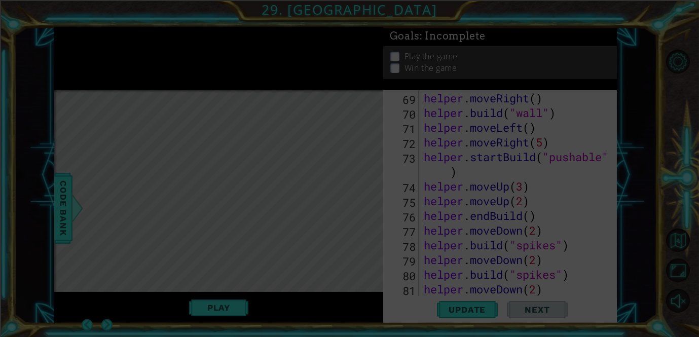
click at [224, 254] on icon at bounding box center [349, 168] width 699 height 337
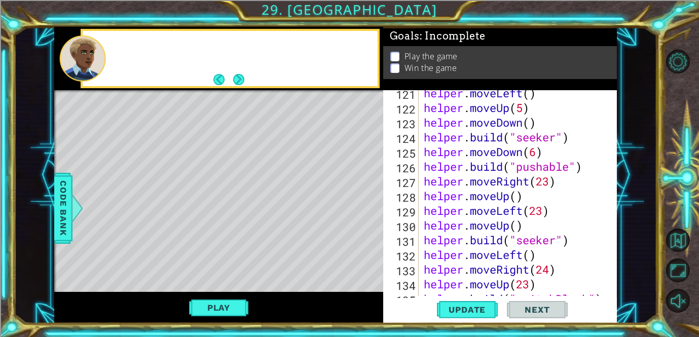
click at [224, 254] on div "Level Map" at bounding box center [288, 239] width 469 height 299
click at [231, 310] on button "Play" at bounding box center [218, 307] width 59 height 19
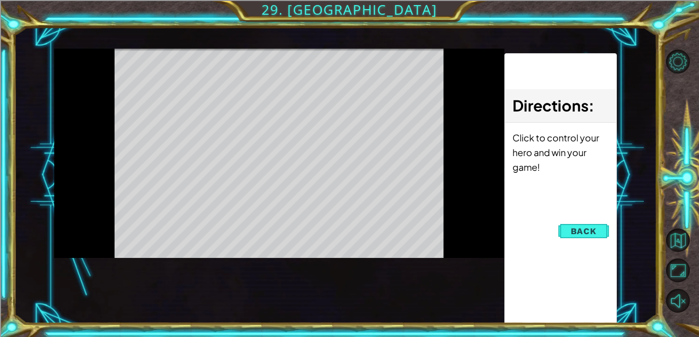
scroll to position [0, 0]
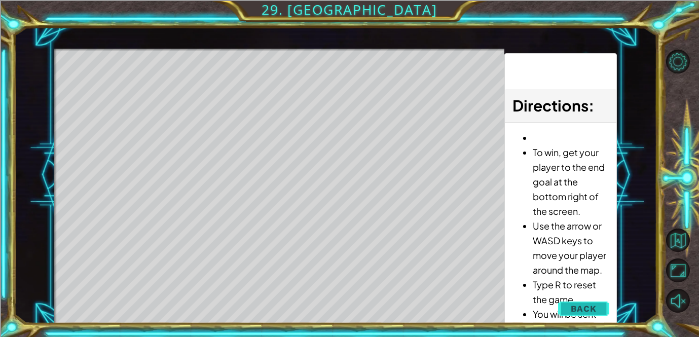
click at [586, 307] on span "Back" at bounding box center [584, 309] width 26 height 10
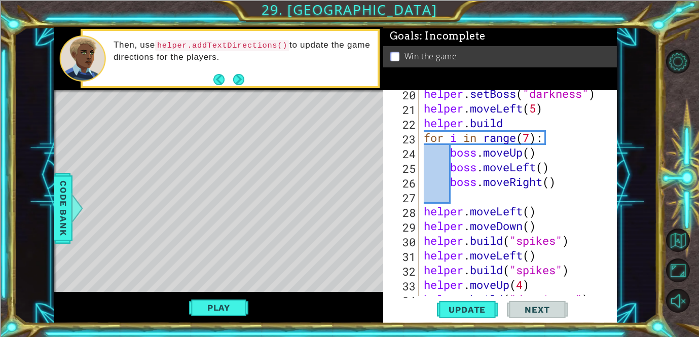
scroll to position [298, 0]
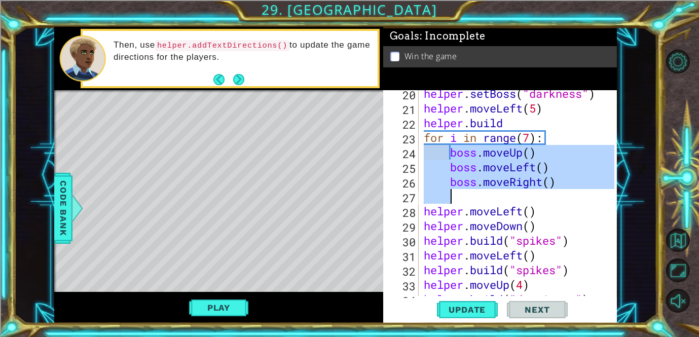
drag, startPoint x: 451, startPoint y: 153, endPoint x: 568, endPoint y: 197, distance: 125.4
click at [568, 197] on div "helper . setBoss ( "darkness" ) helper . moveLeft ( 5 ) helper . build for i in…" at bounding box center [521, 203] width 198 height 235
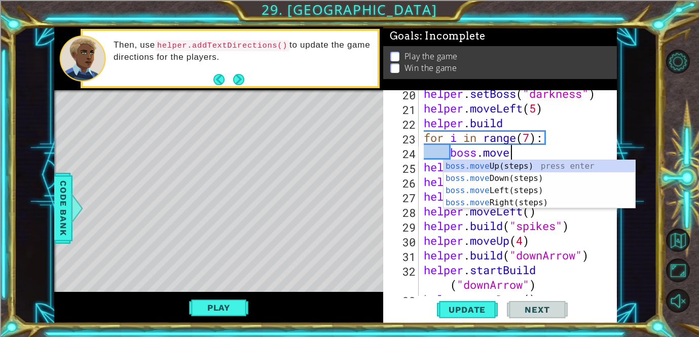
scroll to position [0, 4]
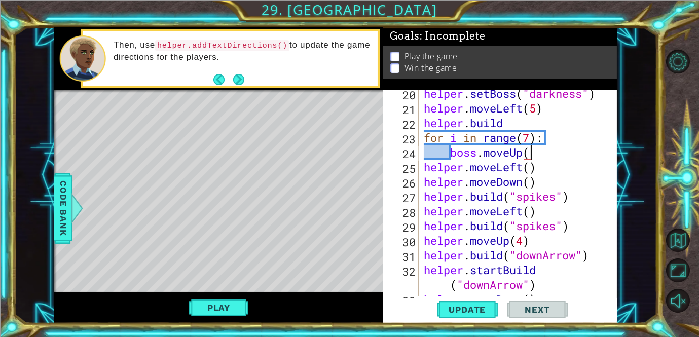
type textarea "boss.moveUp()"
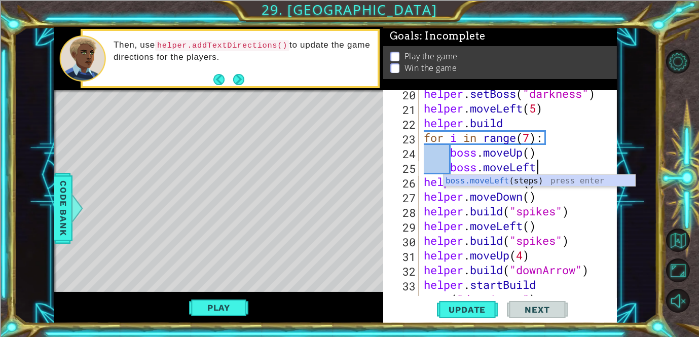
type textarea "boss.moveLeft()"
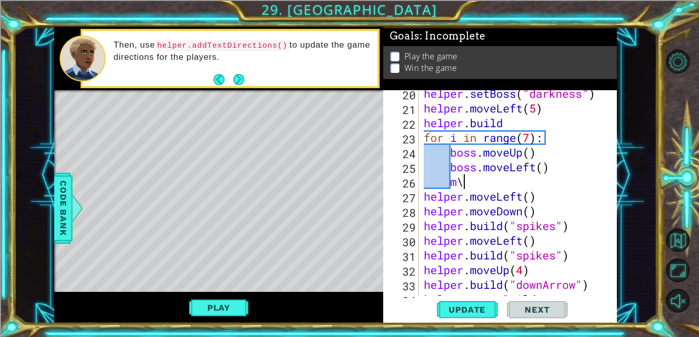
type textarea "m"
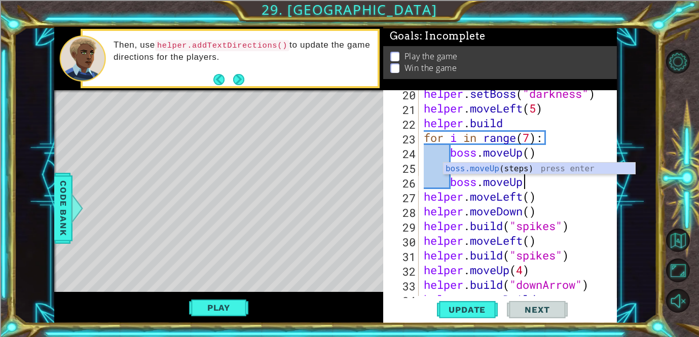
type textarea "boss.moveUp()"
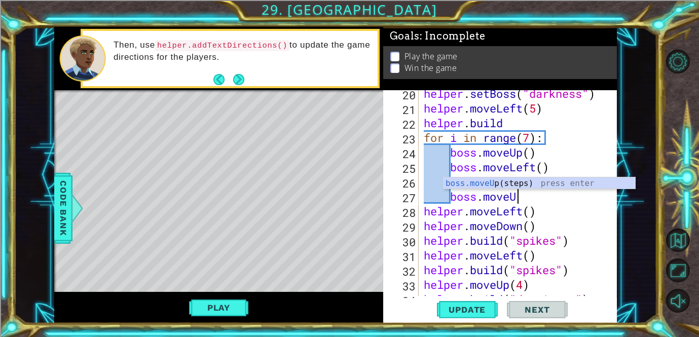
click at [525, 169] on div "helper . setBoss ( "darkness" ) helper . moveLeft ( 5 ) helper . build for i in…" at bounding box center [521, 203] width 198 height 235
click at [530, 202] on div "helper . setBoss ( "darkness" ) helper . moveLeft ( 5 ) helper . build for i in…" at bounding box center [521, 203] width 198 height 235
type textarea "boss.moveUp()"
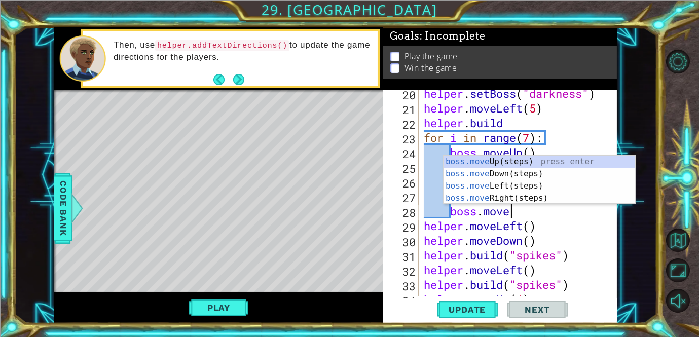
click at [502, 127] on div "helper . setBoss ( "darkness" ) helper . moveLeft ( 5 ) helper . build for i in…" at bounding box center [521, 203] width 198 height 235
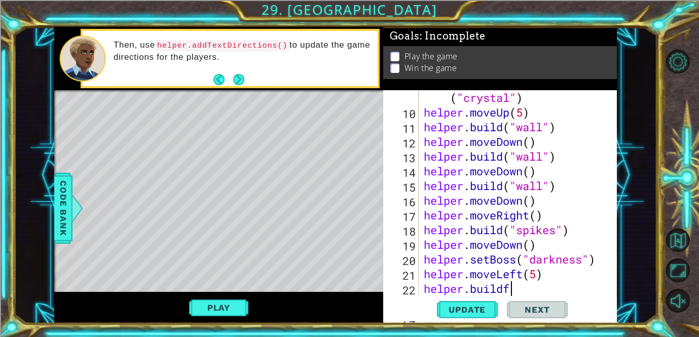
scroll to position [132, 0]
type textarea "helper.build"
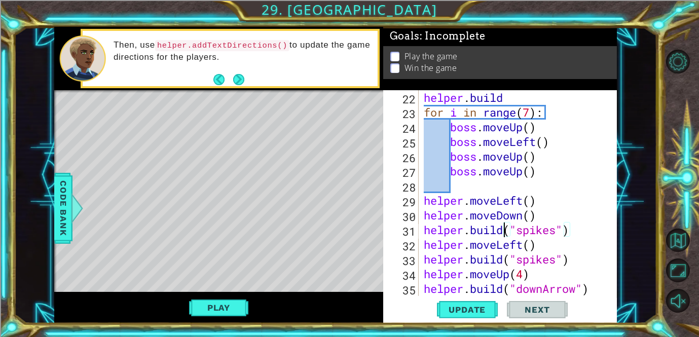
click at [506, 236] on div "helper . build for i in range ( 7 ) : boss . moveUp ( ) boss . moveLeft ( ) bos…" at bounding box center [521, 215] width 198 height 250
click at [478, 193] on div "helper . build for i in range ( 7 ) : boss . moveUp ( ) boss . moveLeft ( ) bos…" at bounding box center [521, 215] width 198 height 250
type textarea "helper.moveLeft()"
click at [462, 185] on div "helper . build for i in range ( 7 ) : boss . moveUp ( ) boss . moveLeft ( ) bos…" at bounding box center [521, 215] width 198 height 250
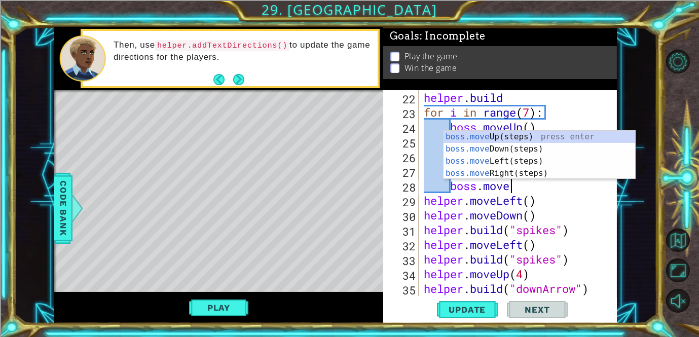
scroll to position [0, 4]
click at [416, 82] on div "Goals : Incomplete Play the game Win the game" at bounding box center [500, 58] width 234 height 63
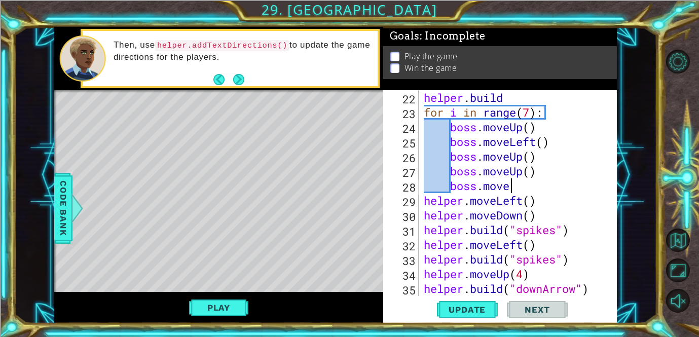
click at [524, 185] on div "helper . build for i in range ( 7 ) : boss . moveUp ( ) boss . moveLeft ( ) bos…" at bounding box center [521, 215] width 198 height 250
type textarea "boss.moveLeft()"
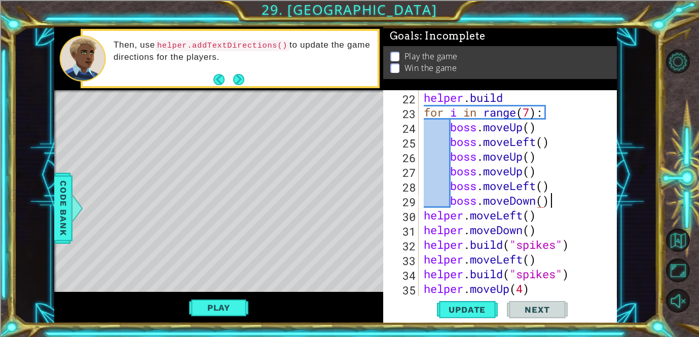
scroll to position [0, 5]
click at [467, 306] on span "Update" at bounding box center [467, 310] width 57 height 10
click at [204, 304] on button "Play" at bounding box center [218, 307] width 59 height 19
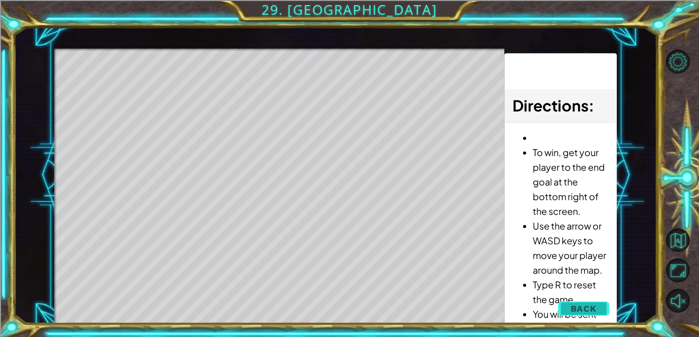
click at [570, 317] on button "Back" at bounding box center [583, 309] width 51 height 20
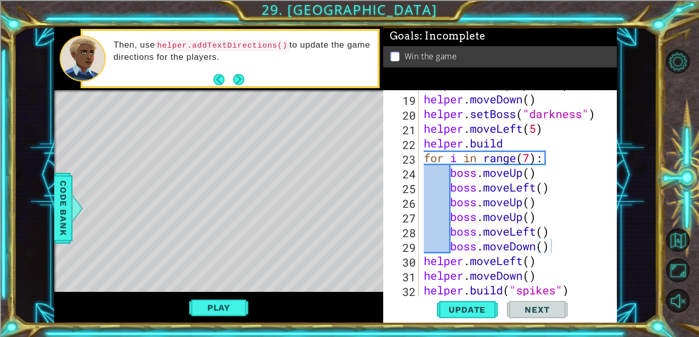
scroll to position [334, 0]
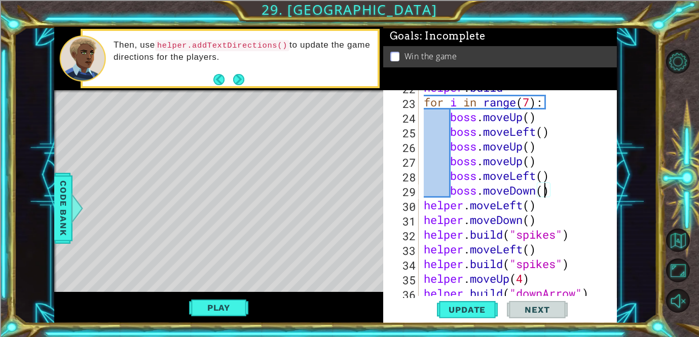
click at [543, 190] on div "helper . build for i in range ( 7 ) : boss . moveUp ( ) boss . moveLeft ( ) bos…" at bounding box center [521, 197] width 198 height 235
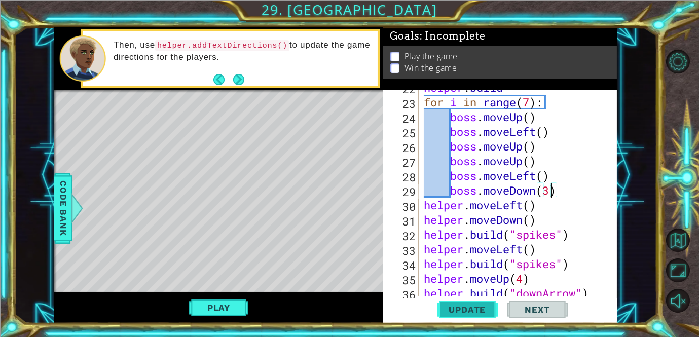
click at [475, 307] on span "Update" at bounding box center [467, 310] width 57 height 10
click at [216, 310] on button "Play" at bounding box center [218, 307] width 59 height 19
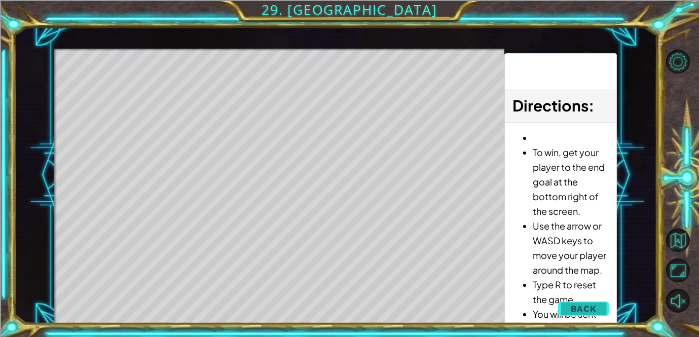
click at [583, 315] on button "Back" at bounding box center [583, 309] width 51 height 20
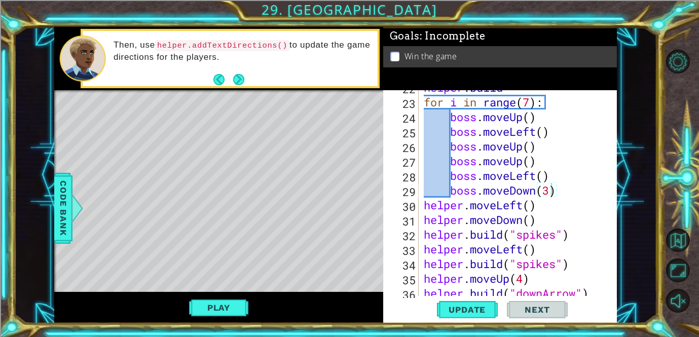
click at [491, 165] on div "helper . build for i in range ( 7 ) : boss . moveUp ( ) boss . moveLeft ( ) bos…" at bounding box center [521, 197] width 198 height 235
click at [491, 165] on div "helper . build for i in range ( 7 ) : boss . moveUp ( ) boss . moveLeft ( ) bos…" at bounding box center [518, 193] width 193 height 206
click at [491, 165] on div "helper . build for i in range ( 7 ) : boss . moveUp ( ) boss . moveLeft ( ) bos…" at bounding box center [521, 197] width 198 height 235
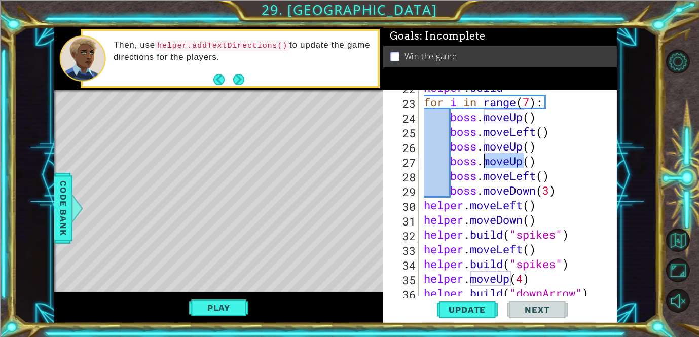
click at [491, 165] on div "helper . build for i in range ( 7 ) : boss . moveUp ( ) boss . moveLeft ( ) bos…" at bounding box center [521, 197] width 198 height 235
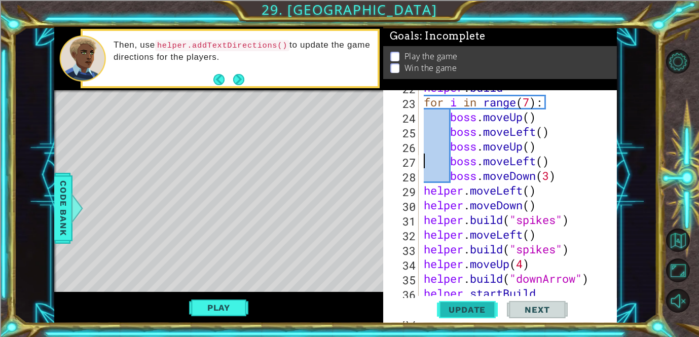
click at [483, 305] on span "Update" at bounding box center [467, 310] width 57 height 10
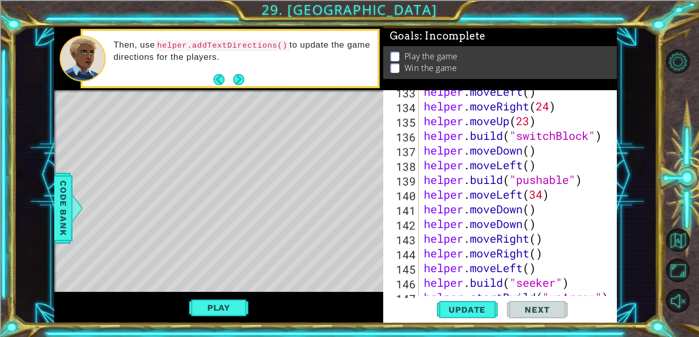
scroll to position [2007, 0]
click at [530, 188] on div "helper . moveLeft ( ) helper . moveRight ( 24 ) helper . moveUp ( 23 ) helper .…" at bounding box center [521, 201] width 198 height 235
click at [530, 188] on div "helper . moveLeft ( ) helper . moveRight ( 24 ) helper . moveUp ( 23 ) helper .…" at bounding box center [518, 193] width 193 height 206
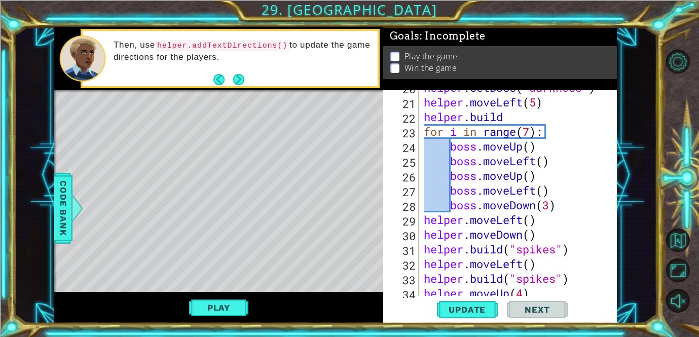
scroll to position [324, 0]
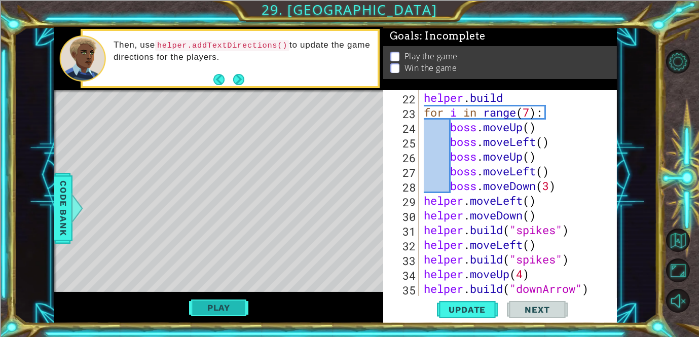
click at [226, 308] on button "Play" at bounding box center [218, 307] width 59 height 19
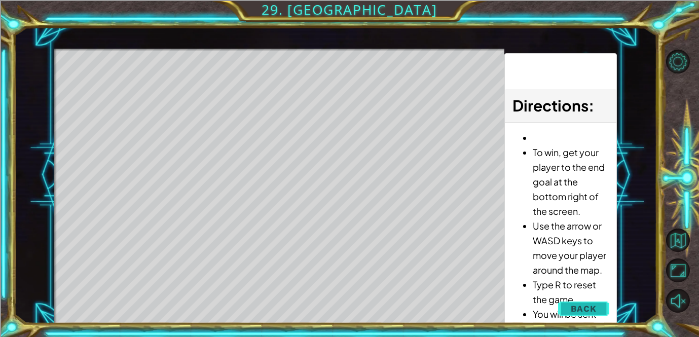
click at [593, 311] on span "Back" at bounding box center [584, 309] width 26 height 10
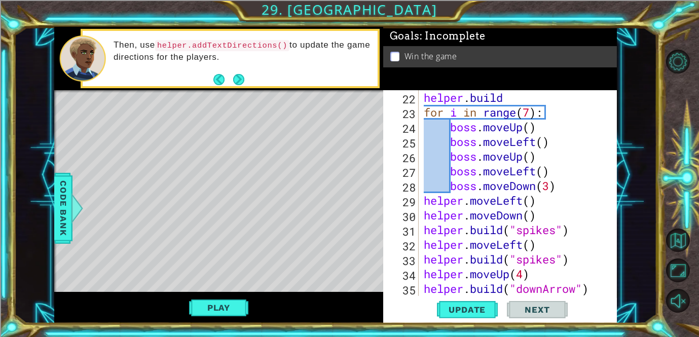
click at [539, 151] on div "helper . build for i in range ( 7 ) : boss . moveUp ( ) boss . moveLeft ( ) bos…" at bounding box center [521, 215] width 198 height 250
click at [544, 167] on div "helper . build for i in range ( 7 ) : boss . moveUp ( ) boss . moveLeft ( ) bos…" at bounding box center [521, 215] width 198 height 250
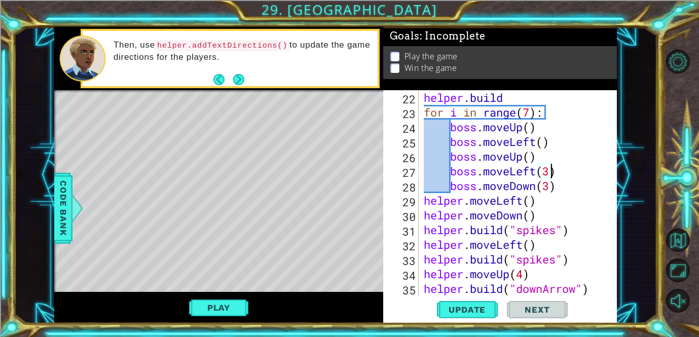
scroll to position [0, 5]
type textarea "boss.moveLeft(3)"
click at [459, 305] on span "Update" at bounding box center [467, 310] width 57 height 10
click at [474, 307] on span "Update" at bounding box center [467, 310] width 57 height 10
click at [229, 315] on button "Play" at bounding box center [218, 307] width 59 height 19
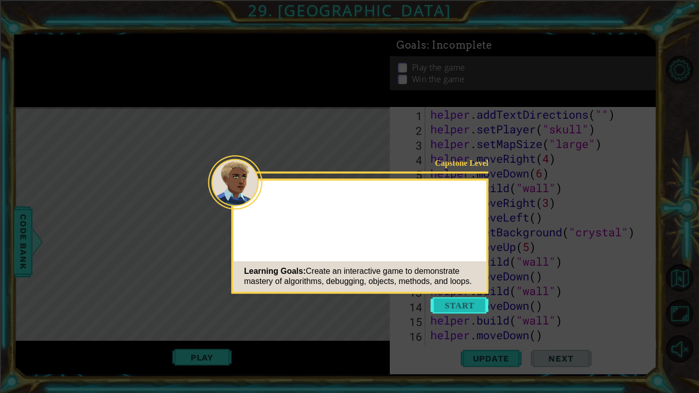
click at [453, 305] on button "Start" at bounding box center [460, 305] width 58 height 16
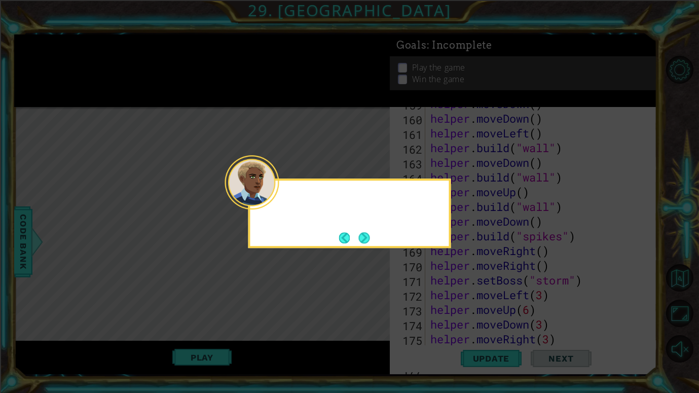
click at [372, 243] on div at bounding box center [350, 213] width 203 height 69
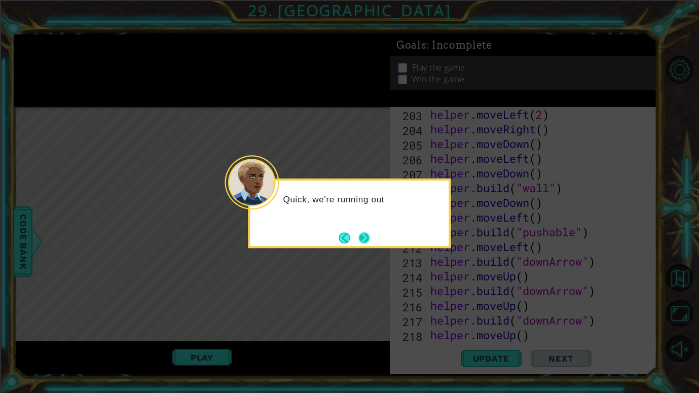
click at [365, 238] on button "Next" at bounding box center [364, 237] width 11 height 11
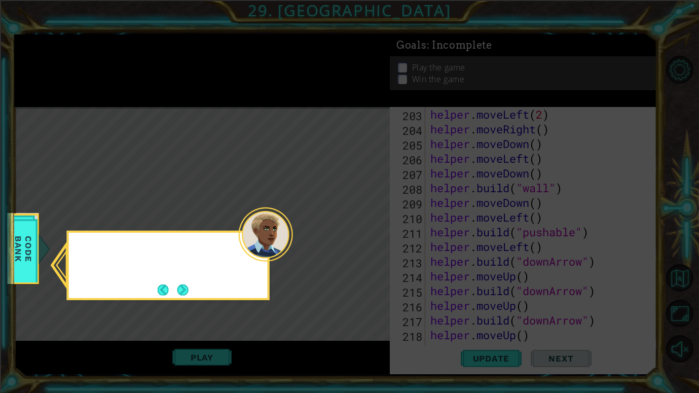
click at [365, 238] on icon at bounding box center [349, 196] width 699 height 393
click at [188, 291] on button "Next" at bounding box center [183, 290] width 11 height 11
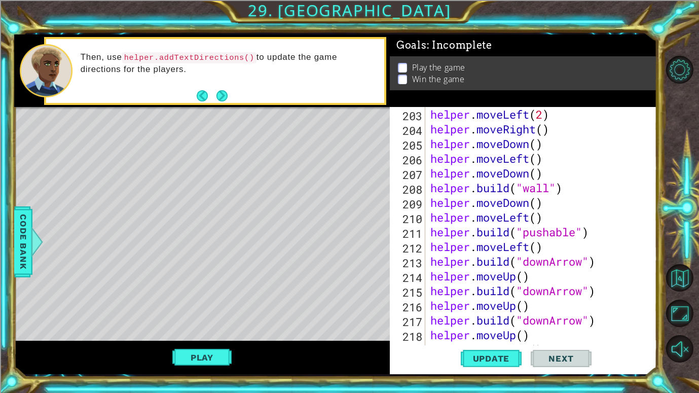
click at [194, 337] on div "Play" at bounding box center [202, 357] width 376 height 33
click at [192, 337] on button "Play" at bounding box center [201, 357] width 59 height 19
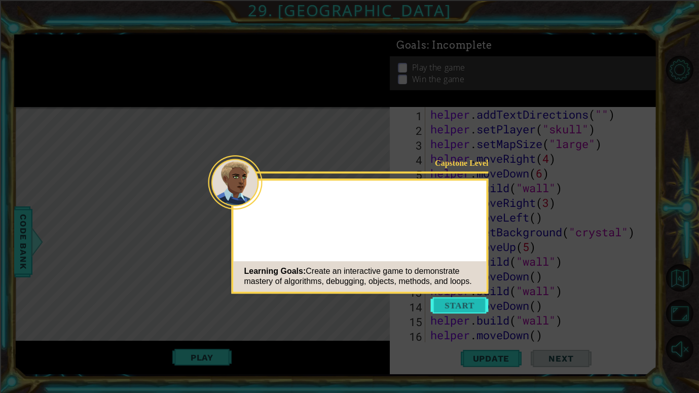
click at [458, 301] on button "Start" at bounding box center [460, 305] width 58 height 16
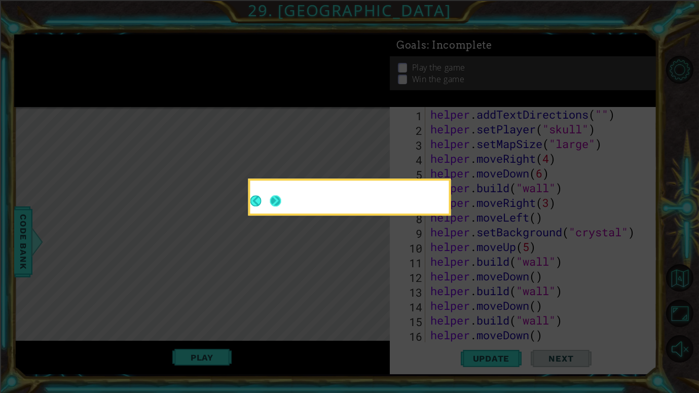
click at [271, 202] on button "Next" at bounding box center [275, 200] width 11 height 11
click at [271, 202] on icon at bounding box center [349, 196] width 699 height 393
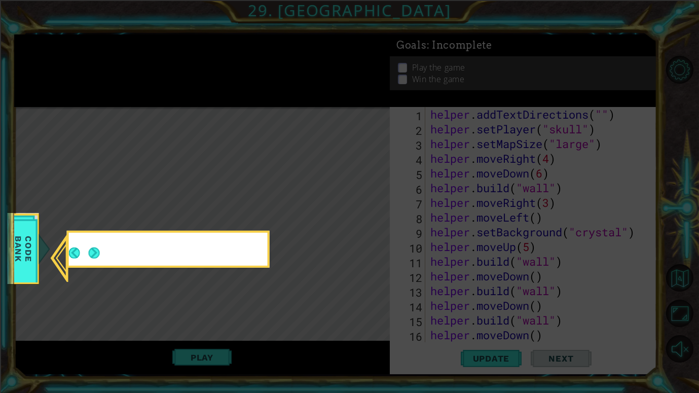
click at [271, 202] on icon at bounding box center [349, 196] width 699 height 393
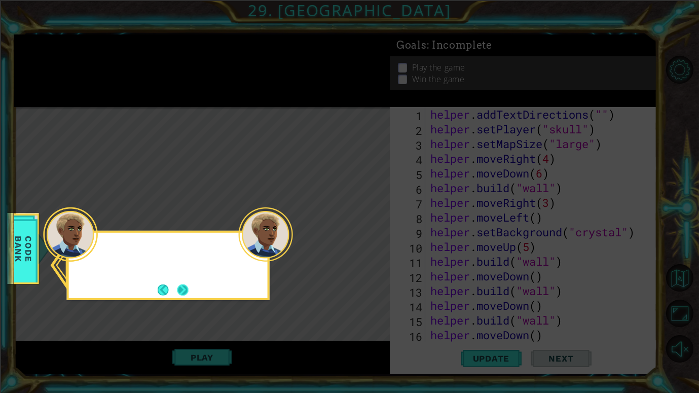
click at [189, 287] on button "Next" at bounding box center [183, 290] width 11 height 11
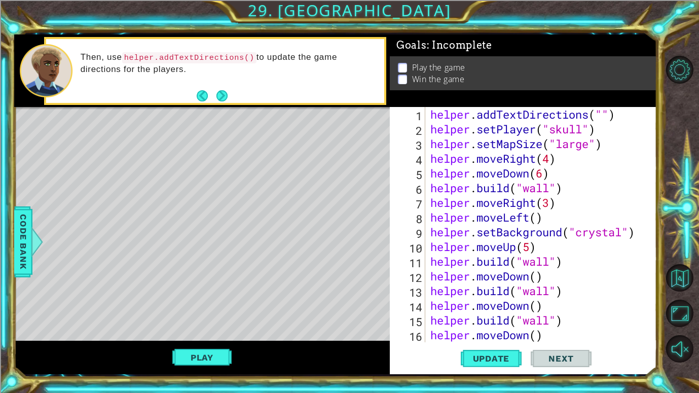
click at [604, 110] on div "helper . addTextDirections ( "" ) helper . setPlayer ( "skull" ) helper . setMa…" at bounding box center [544, 239] width 231 height 265
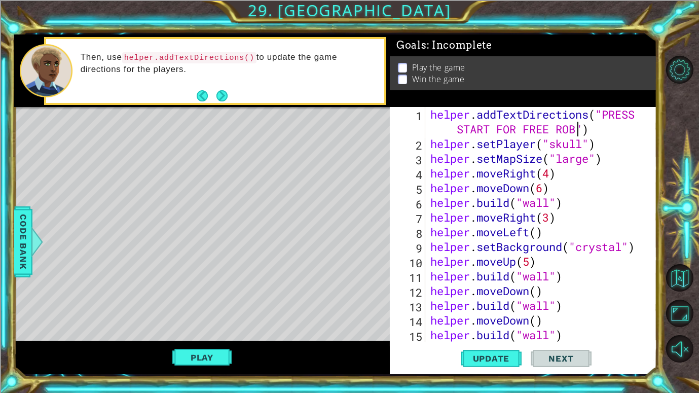
scroll to position [0, 16]
click at [212, 353] on button "Play" at bounding box center [201, 357] width 59 height 19
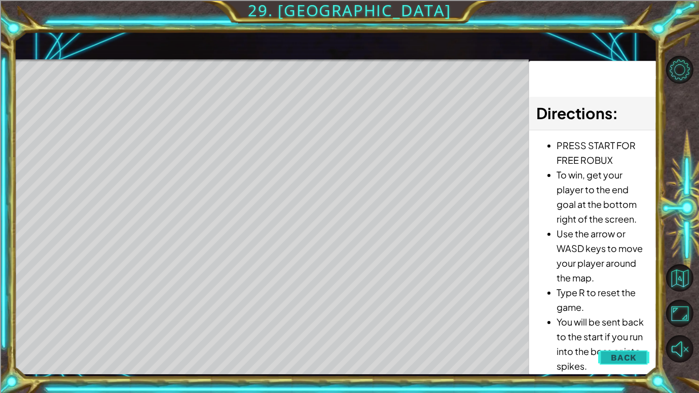
click at [621, 355] on span "Back" at bounding box center [624, 358] width 26 height 10
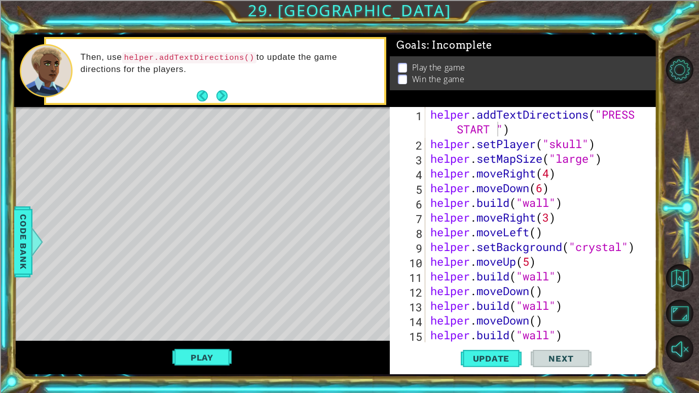
click at [474, 182] on div "helper . addTextDirections ( "PRESS START " ) helper . setPlayer ( "skull" ) he…" at bounding box center [544, 246] width 231 height 279
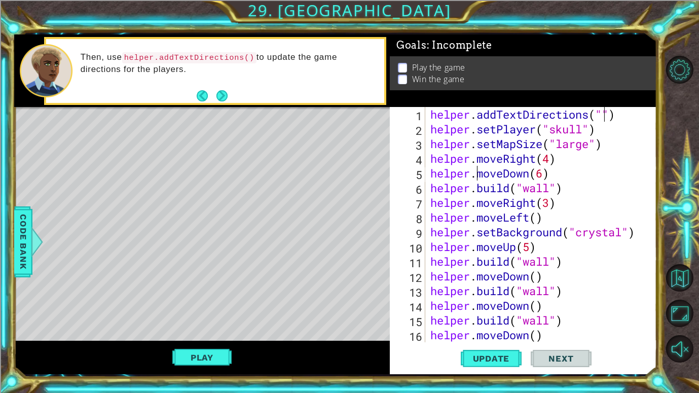
click at [474, 182] on div "helper . addTextDirections ( "" ) helper . setPlayer ( "skull" ) helper . setMa…" at bounding box center [544, 239] width 231 height 265
click at [497, 358] on span "Update" at bounding box center [491, 359] width 57 height 10
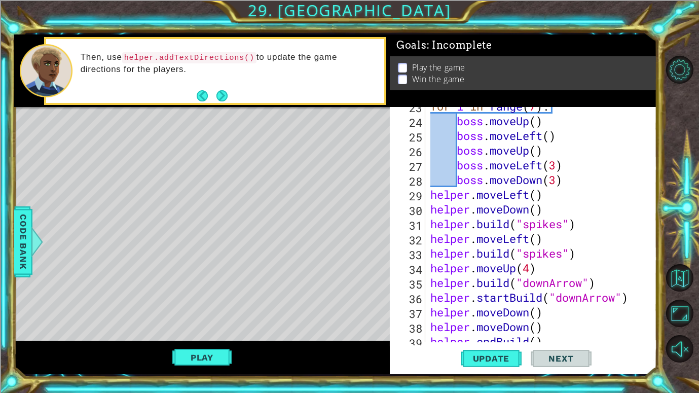
scroll to position [332, 0]
click at [567, 190] on div "for i in range ( 7 ) : boss . moveUp ( ) boss . moveLeft ( ) boss . moveUp ( ) …" at bounding box center [544, 231] width 231 height 265
click at [576, 176] on div "for i in range ( 7 ) : boss . moveUp ( ) boss . moveLeft ( ) boss . moveUp ( ) …" at bounding box center [544, 231] width 231 height 265
click at [557, 120] on div "for i in range ( 7 ) : boss . moveUp ( ) boss . moveLeft ( ) boss . moveUp ( ) …" at bounding box center [544, 231] width 231 height 265
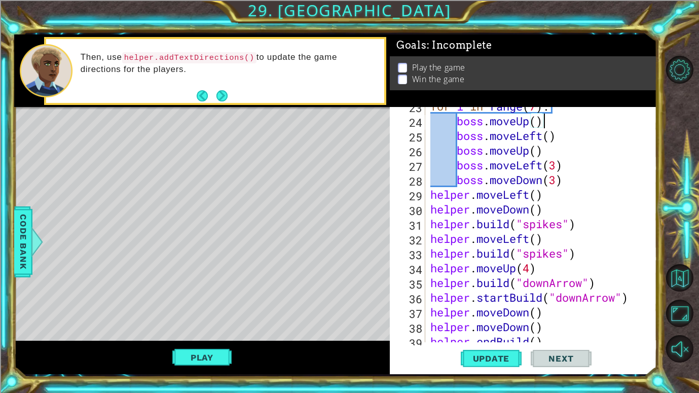
click at [563, 125] on div "for i in range ( 7 ) : boss . moveUp ( ) boss . moveLeft ( ) boss . moveUp ( ) …" at bounding box center [544, 231] width 231 height 265
click at [571, 142] on div "for i in range ( 7 ) : boss . moveUp ( ) boss . moveLeft ( ) boss . moveUp ( ) …" at bounding box center [544, 231] width 231 height 265
click at [541, 160] on div "for i in range ( 7 ) : boss . moveUp ( ) boss . moveLeft ( ) boss . moveUp ( ) …" at bounding box center [544, 231] width 231 height 265
click at [543, 156] on div "for i in range ( 7 ) : boss . moveUp ( ) boss . moveLeft ( ) boss . moveUp ( ) …" at bounding box center [544, 231] width 231 height 265
click at [567, 167] on div "for i in range ( 7 ) : boss . moveUp ( ) boss . moveLeft ( ) boss . moveUp ( ) …" at bounding box center [544, 231] width 231 height 265
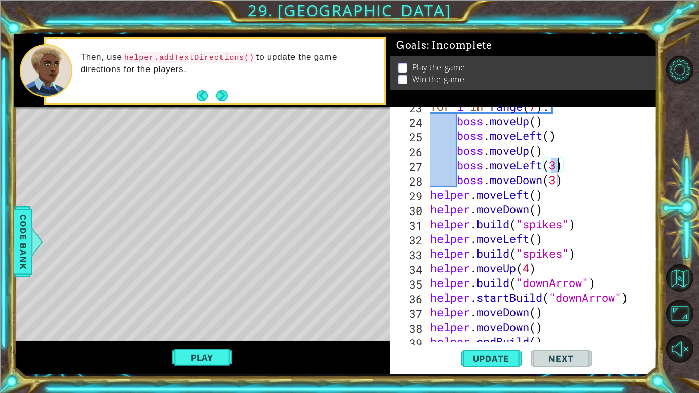
click at [558, 168] on div "for i in range ( 7 ) : boss . moveUp ( ) boss . moveLeft ( ) boss . moveUp ( ) …" at bounding box center [544, 231] width 231 height 265
click at [556, 182] on div "for i in range ( 7 ) : boss . moveUp ( ) boss . moveLeft ( ) boss . moveUp ( ) …" at bounding box center [544, 231] width 231 height 265
type textarea "boss.moveDown(3)"
click at [567, 180] on div "for i in range ( 7 ) : boss . moveUp ( ) boss . moveLeft ( ) boss . moveUp ( ) …" at bounding box center [544, 231] width 231 height 265
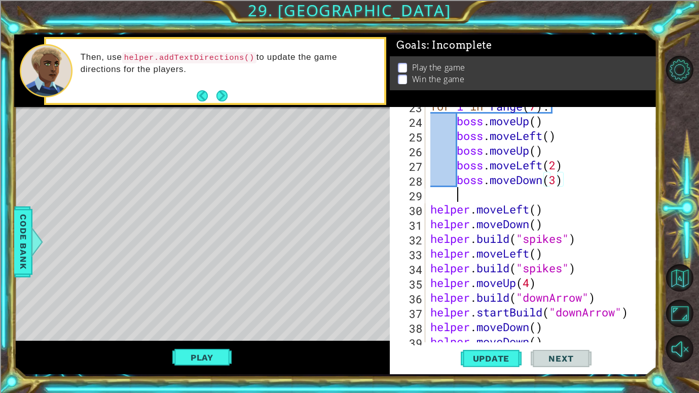
scroll to position [0, 1]
type textarea "boss.moveUp(3)"
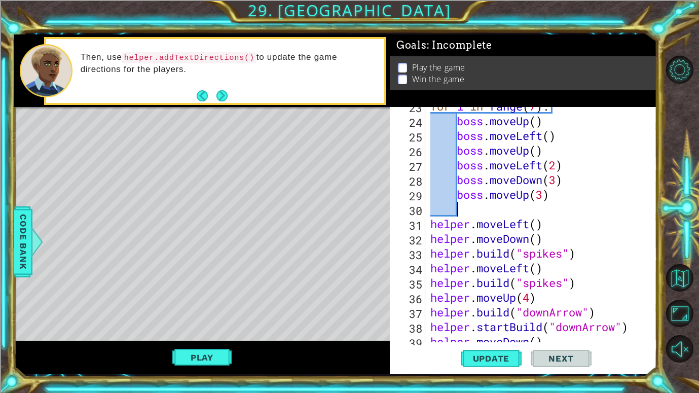
scroll to position [0, 0]
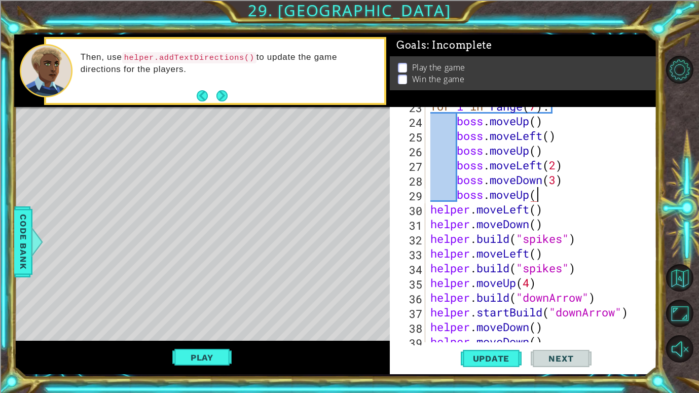
type textarea "boss.moveUp()"
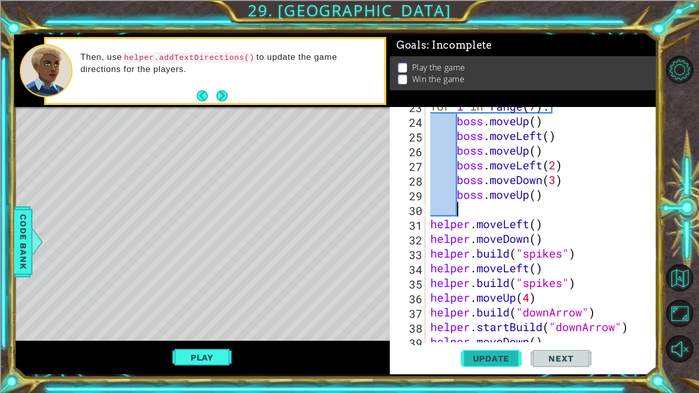
click at [476, 363] on span "Update" at bounding box center [491, 359] width 57 height 10
click at [552, 164] on div "for i in range ( 7 ) : boss . moveUp ( ) boss . moveLeft ( ) boss . moveUp ( ) …" at bounding box center [544, 231] width 231 height 265
click at [508, 360] on span "Update" at bounding box center [491, 359] width 57 height 10
click at [203, 351] on button "Play" at bounding box center [201, 357] width 59 height 19
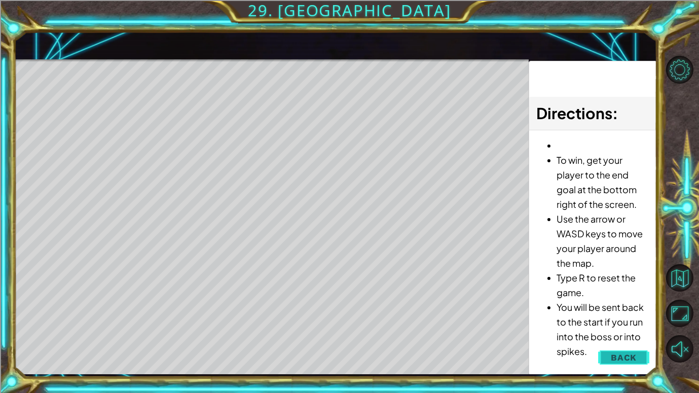
click at [639, 361] on button "Back" at bounding box center [624, 357] width 51 height 20
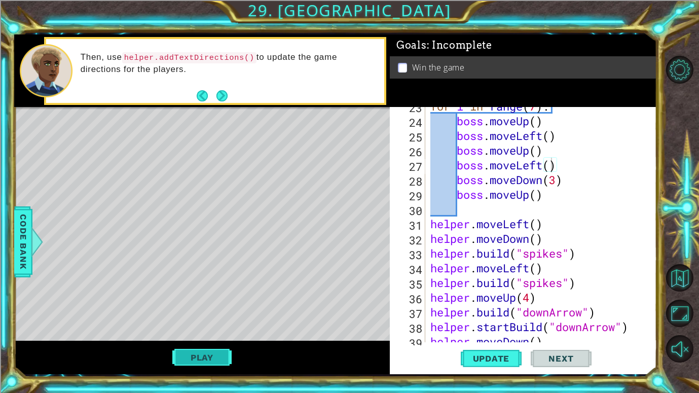
click at [212, 357] on button "Play" at bounding box center [201, 357] width 59 height 19
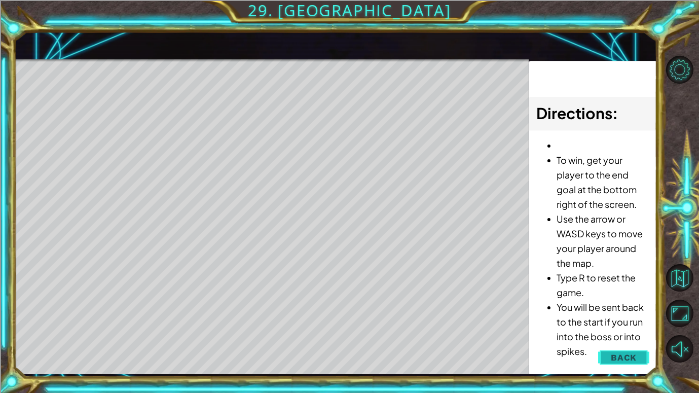
click at [638, 358] on button "Back" at bounding box center [624, 357] width 51 height 20
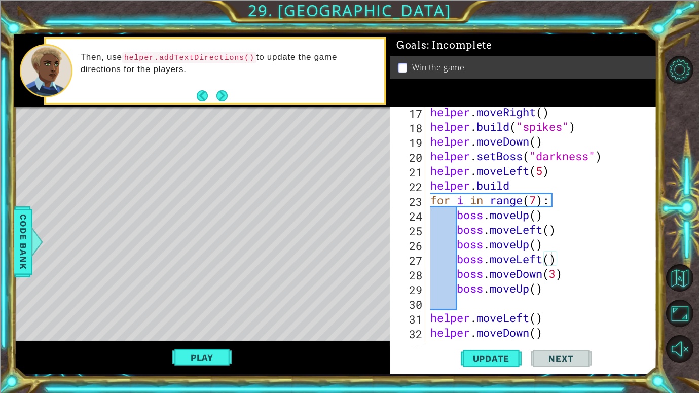
scroll to position [238, 0]
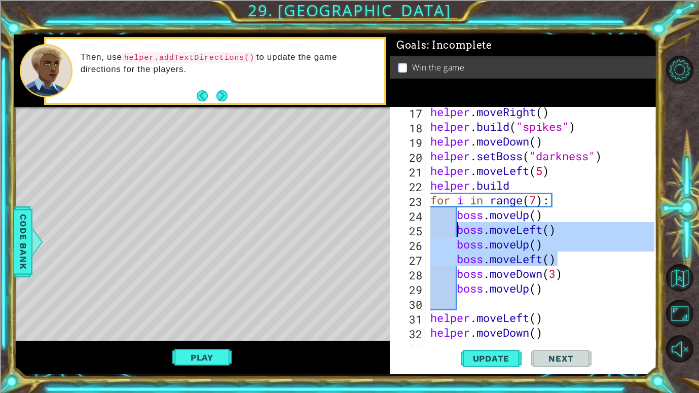
drag, startPoint x: 558, startPoint y: 257, endPoint x: 461, endPoint y: 230, distance: 101.7
click at [461, 230] on div "helper . moveRight ( ) helper . build ( "spikes" ) helper . moveDown ( ) helper…" at bounding box center [544, 236] width 231 height 265
click at [568, 256] on div "helper . moveRight ( ) helper . build ( "spikes" ) helper . moveDown ( ) helper…" at bounding box center [542, 224] width 226 height 235
type textarea "boss.moveLeft()"
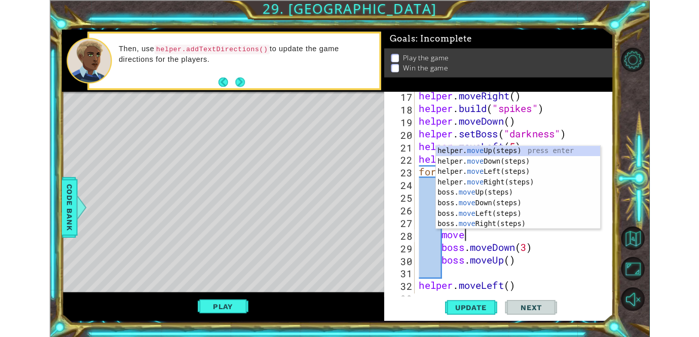
scroll to position [0, 2]
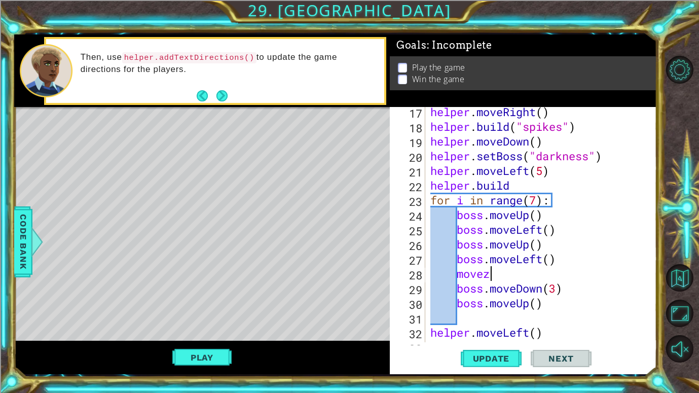
type textarea "movez"
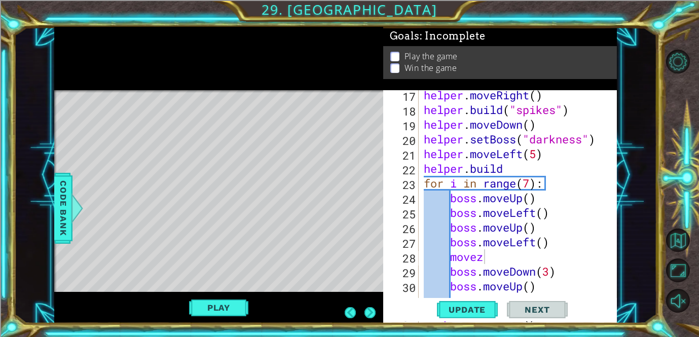
scroll to position [252, 0]
